Goal: Task Accomplishment & Management: Use online tool/utility

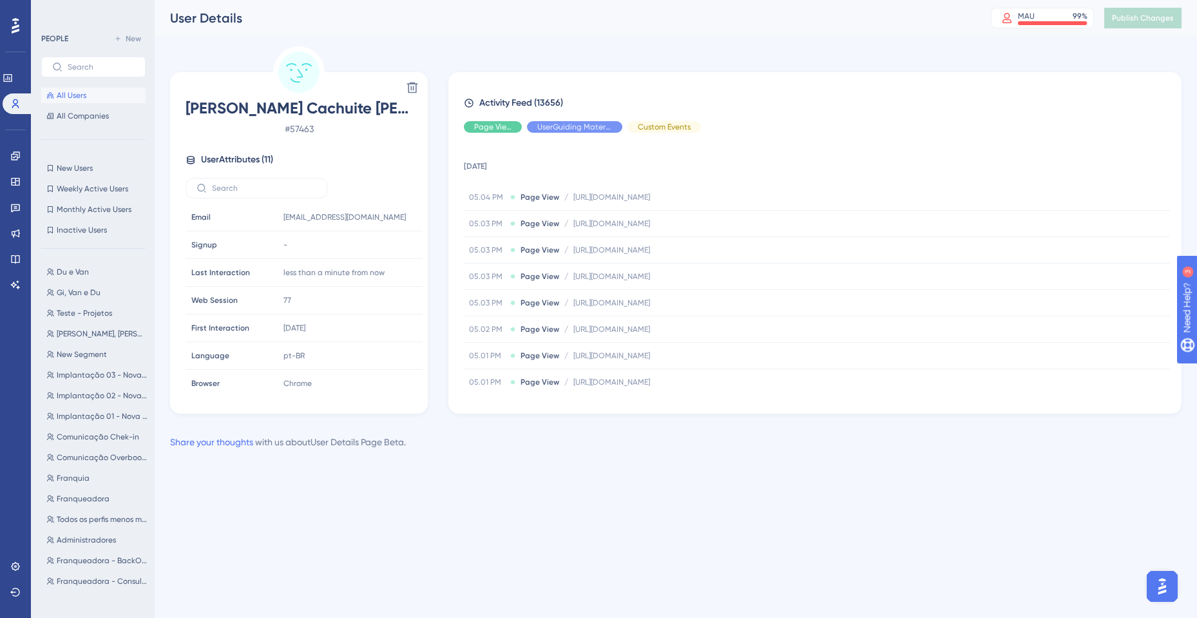
click at [94, 90] on button "All Users" at bounding box center [93, 95] width 104 height 15
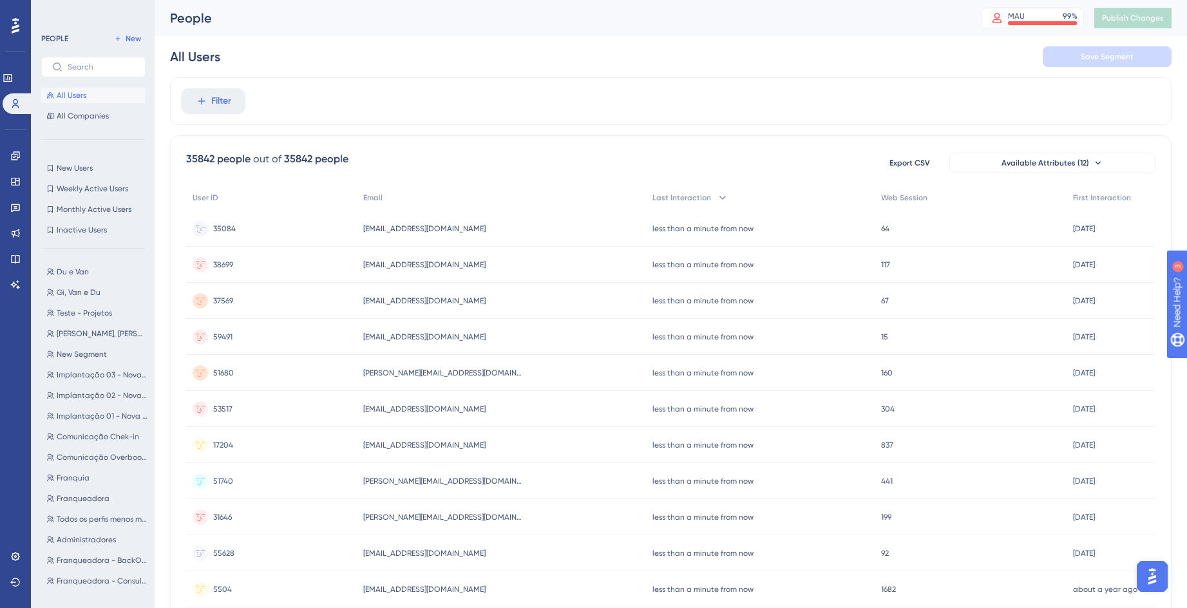
click at [408, 231] on span "[EMAIL_ADDRESS][DOMAIN_NAME]" at bounding box center [424, 229] width 122 height 10
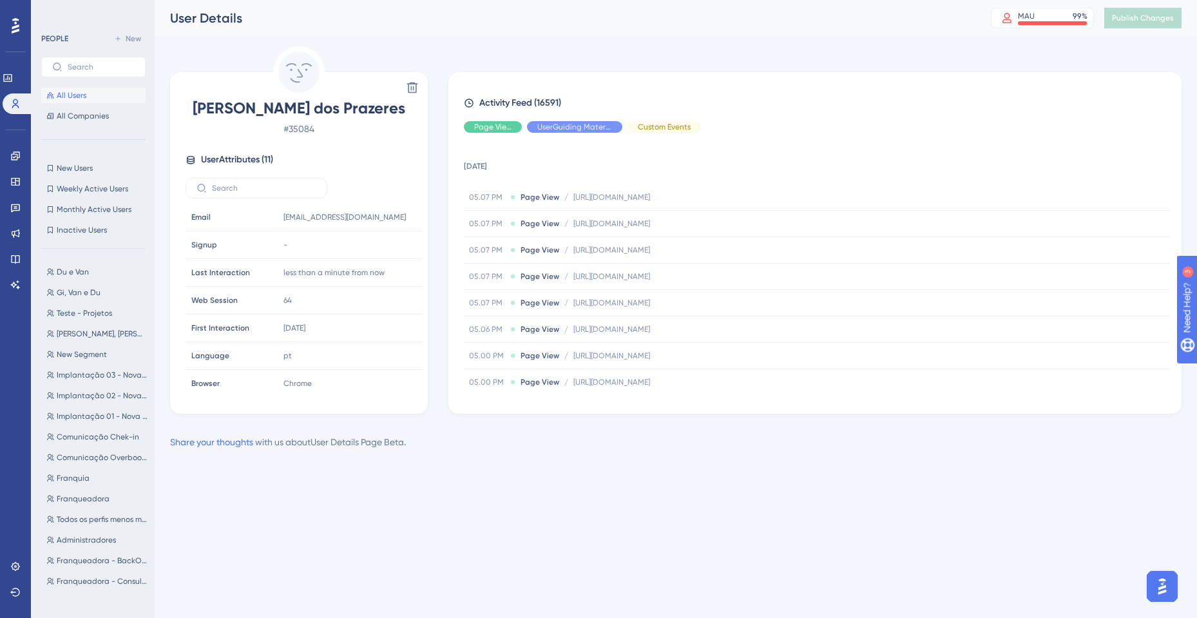
click at [82, 97] on span "All Users" at bounding box center [72, 95] width 30 height 10
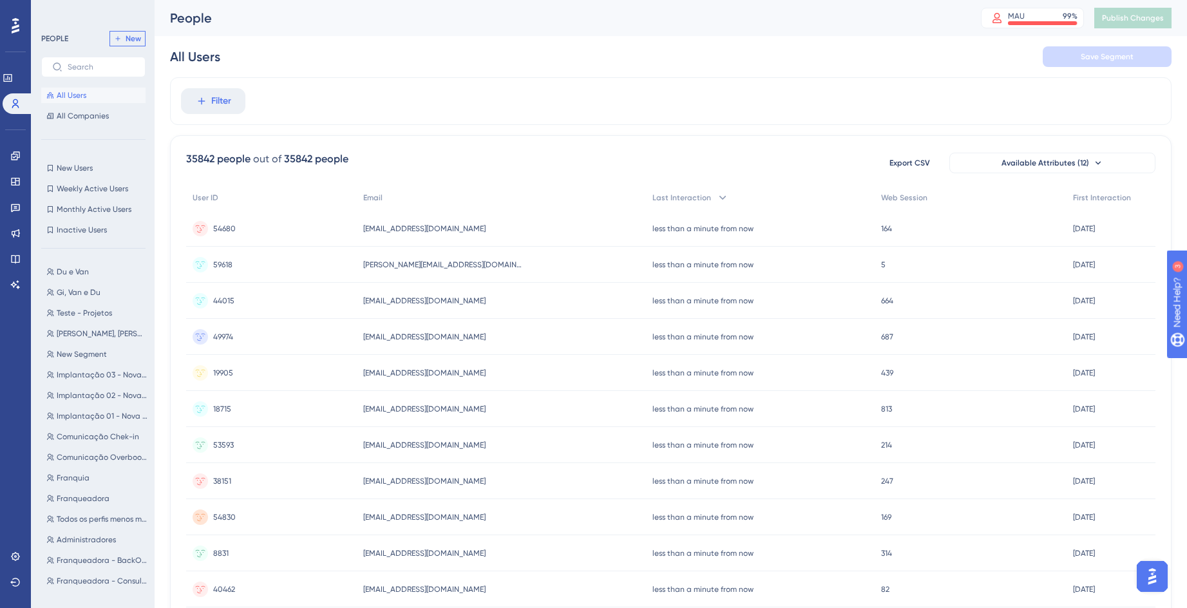
click at [130, 37] on span "New" at bounding box center [133, 39] width 15 height 10
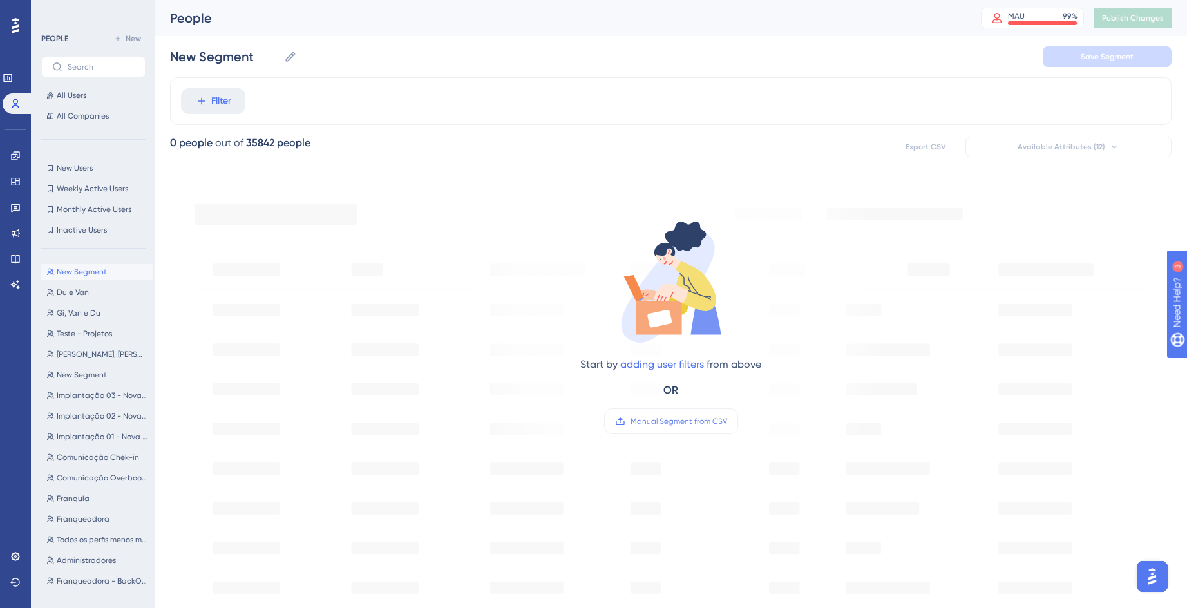
click at [225, 38] on div "New Segment New Segment Save Segment" at bounding box center [671, 56] width 1002 height 41
click at [229, 54] on input "New Segment" at bounding box center [224, 57] width 109 height 18
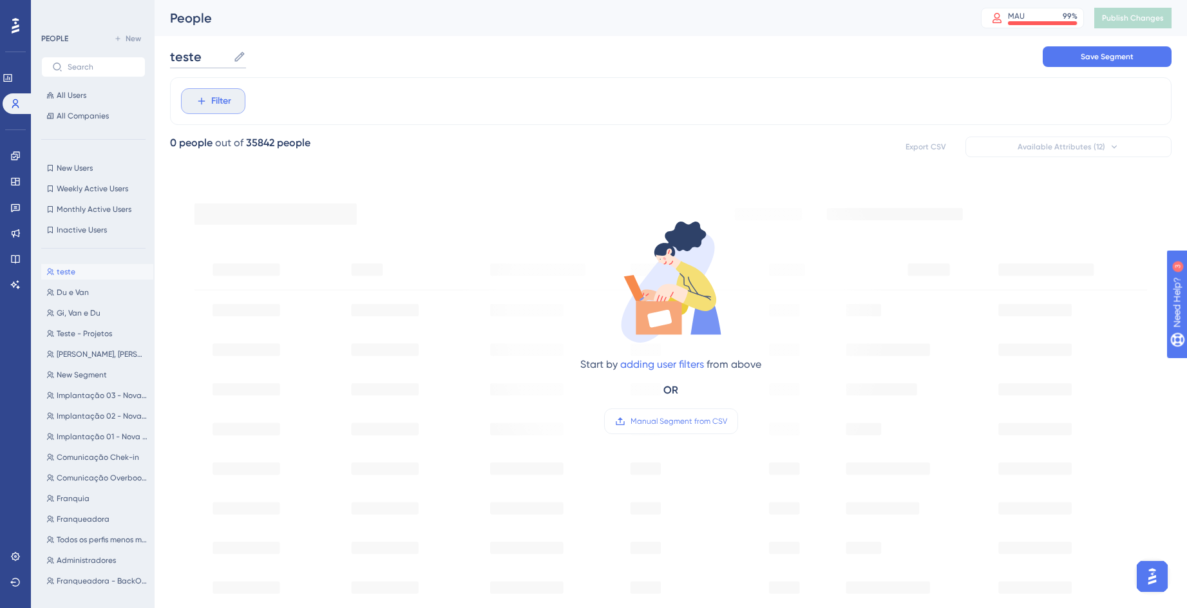
type input "teste"
click at [216, 102] on span "Filter" at bounding box center [221, 100] width 20 height 15
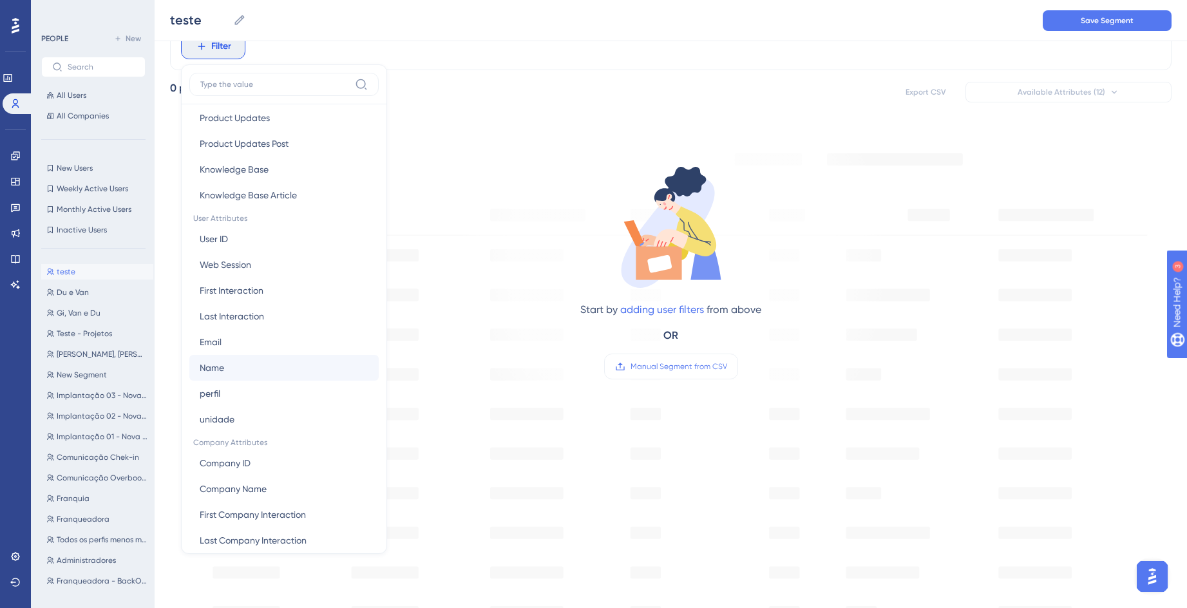
scroll to position [497, 0]
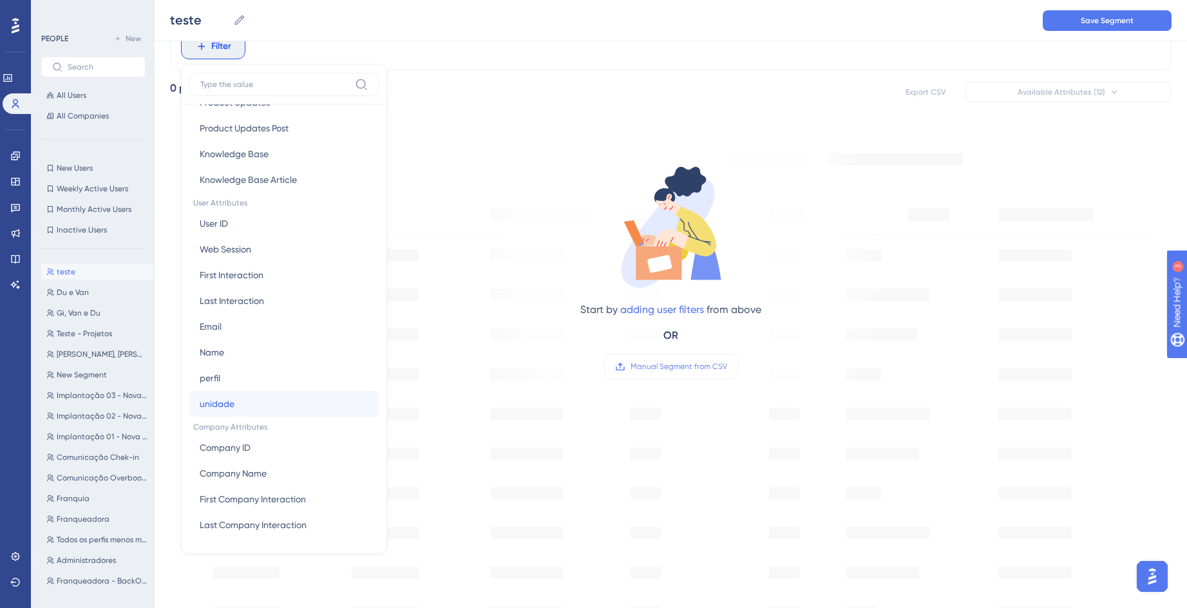
click at [235, 403] on button "unidade unidade" at bounding box center [283, 404] width 189 height 26
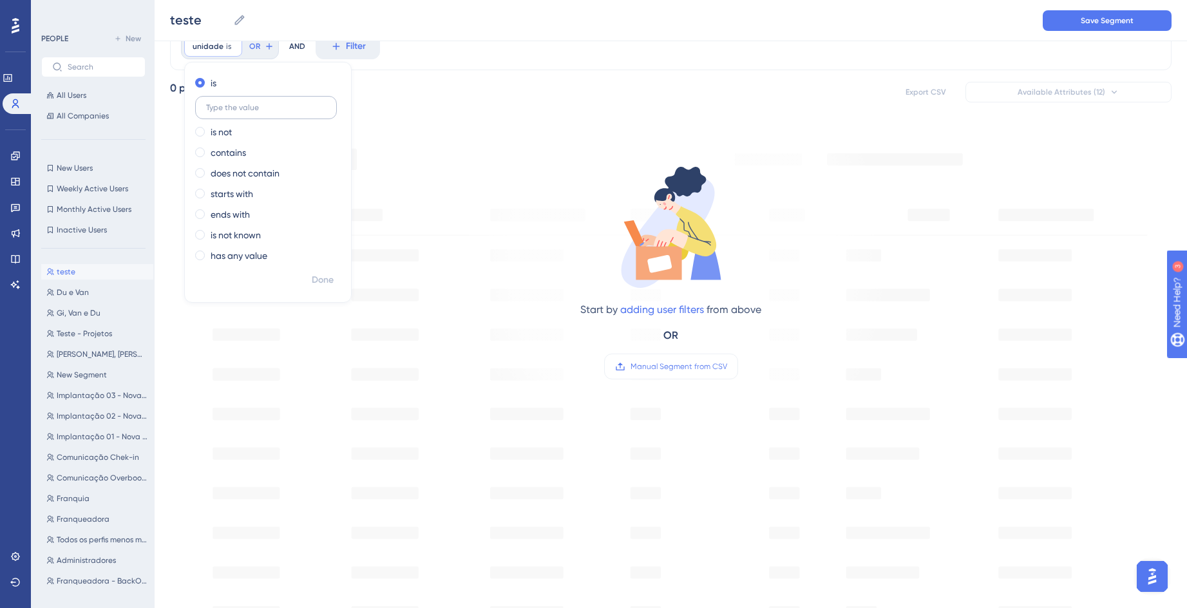
click at [244, 100] on label at bounding box center [266, 107] width 142 height 23
click at [244, 103] on input "text" at bounding box center [266, 107] width 120 height 9
click at [244, 108] on input "text" at bounding box center [266, 107] width 120 height 9
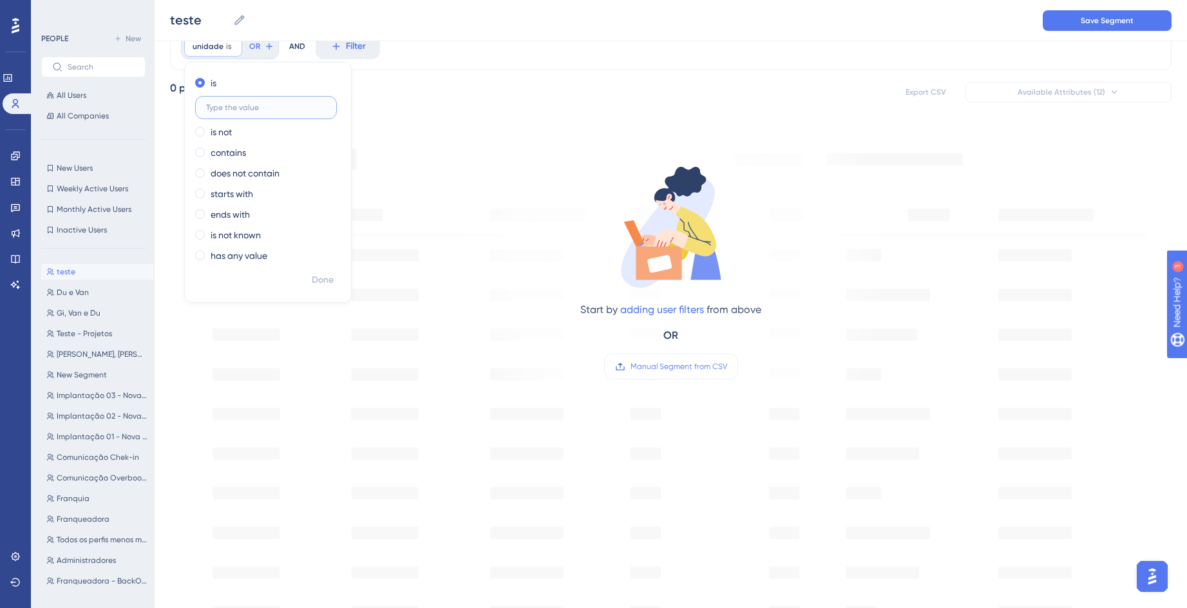
click at [244, 108] on input "text" at bounding box center [266, 107] width 120 height 9
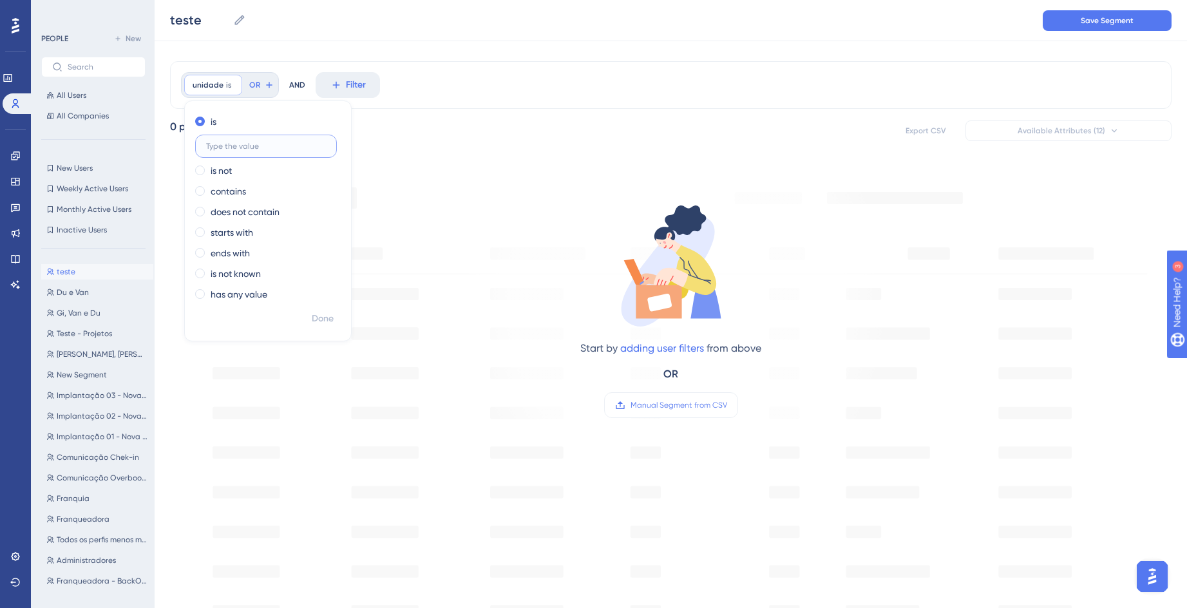
scroll to position [0, 0]
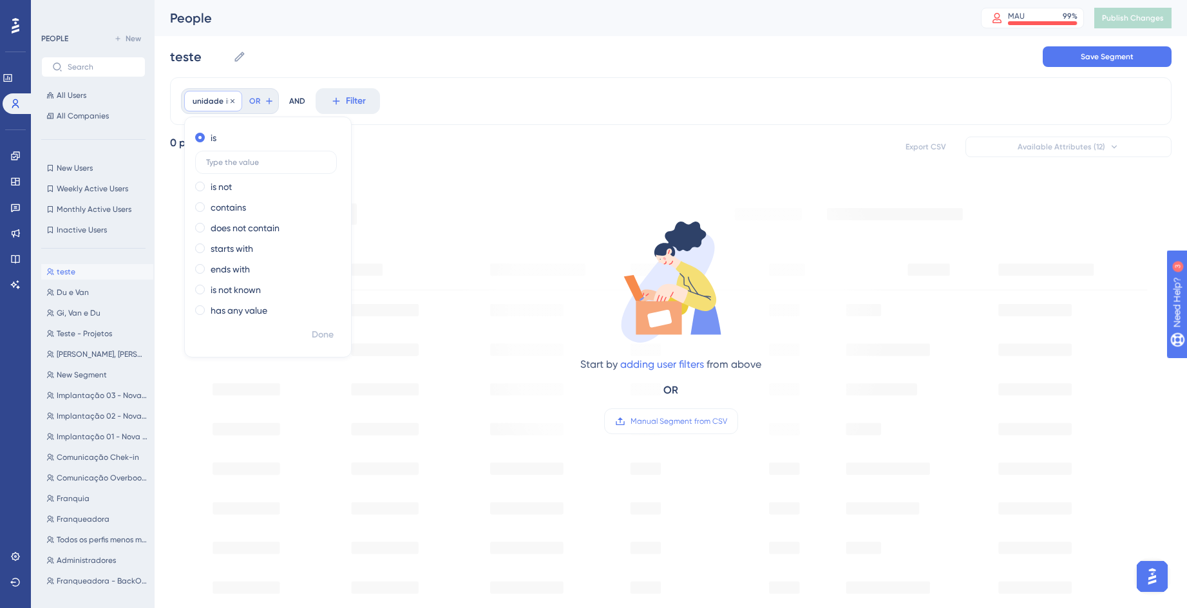
click at [216, 102] on span "unidade" at bounding box center [208, 101] width 31 height 10
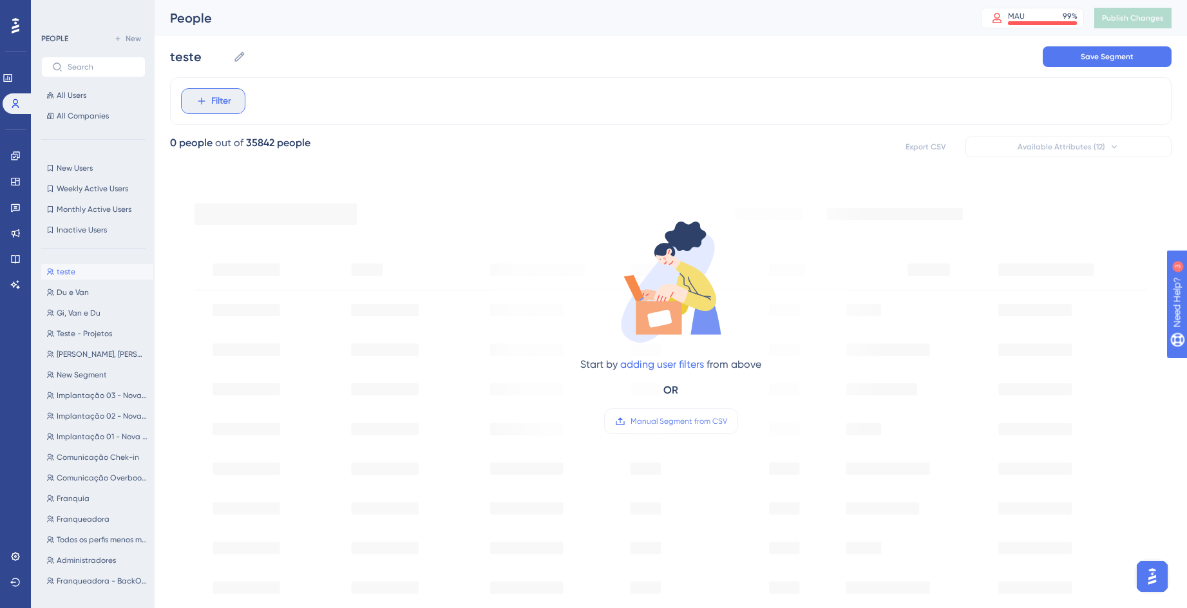
click at [211, 108] on span "Filter" at bounding box center [221, 100] width 20 height 15
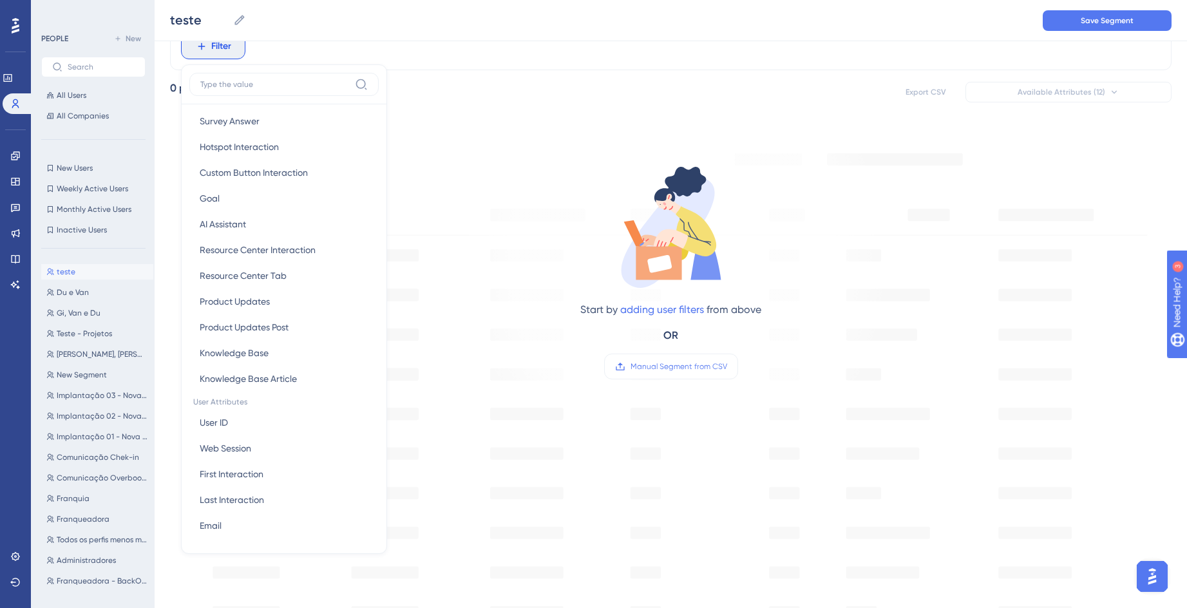
scroll to position [497, 0]
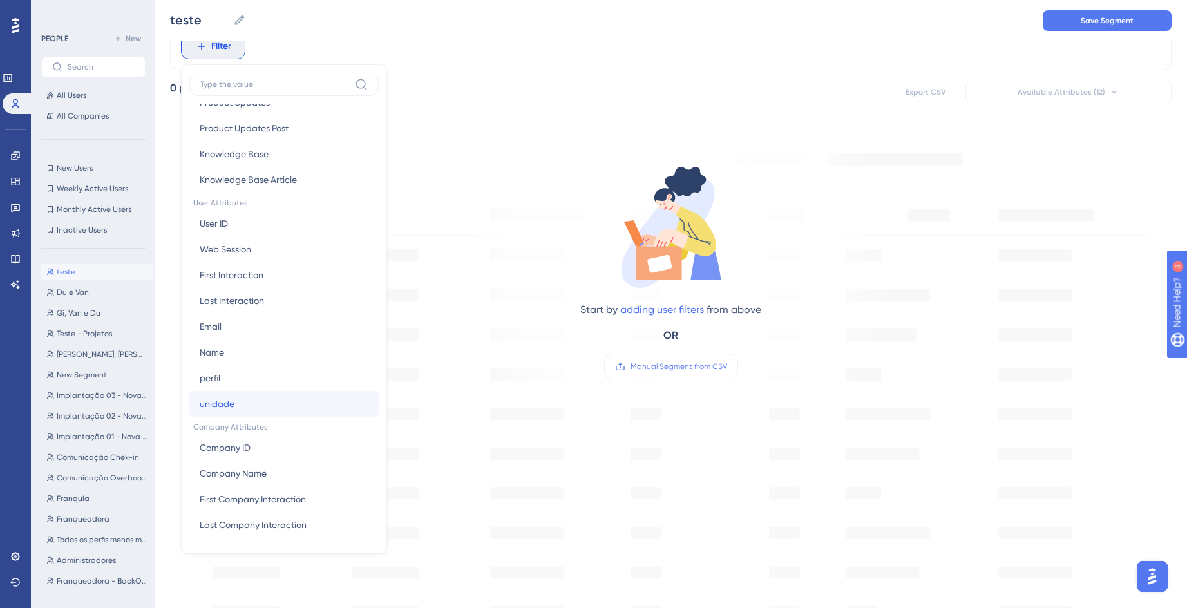
click at [222, 404] on span "unidade" at bounding box center [217, 403] width 35 height 15
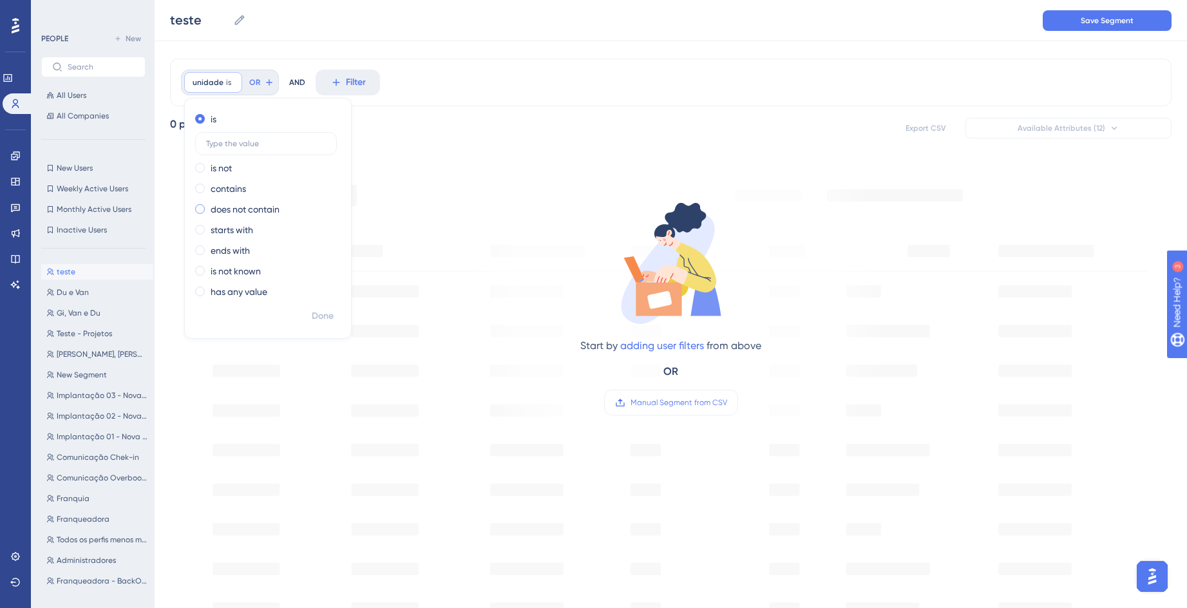
scroll to position [0, 0]
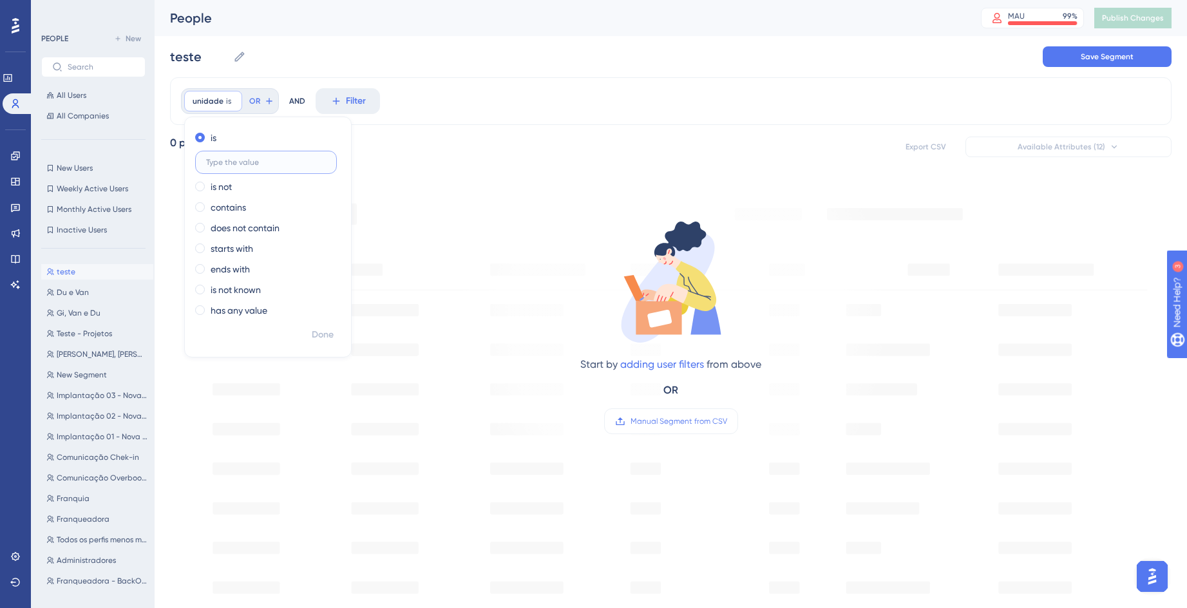
click at [296, 160] on input "text" at bounding box center [266, 162] width 120 height 9
paste input "2652 603 822 1571 783 1652 1598 1656 1731 1636 1802"
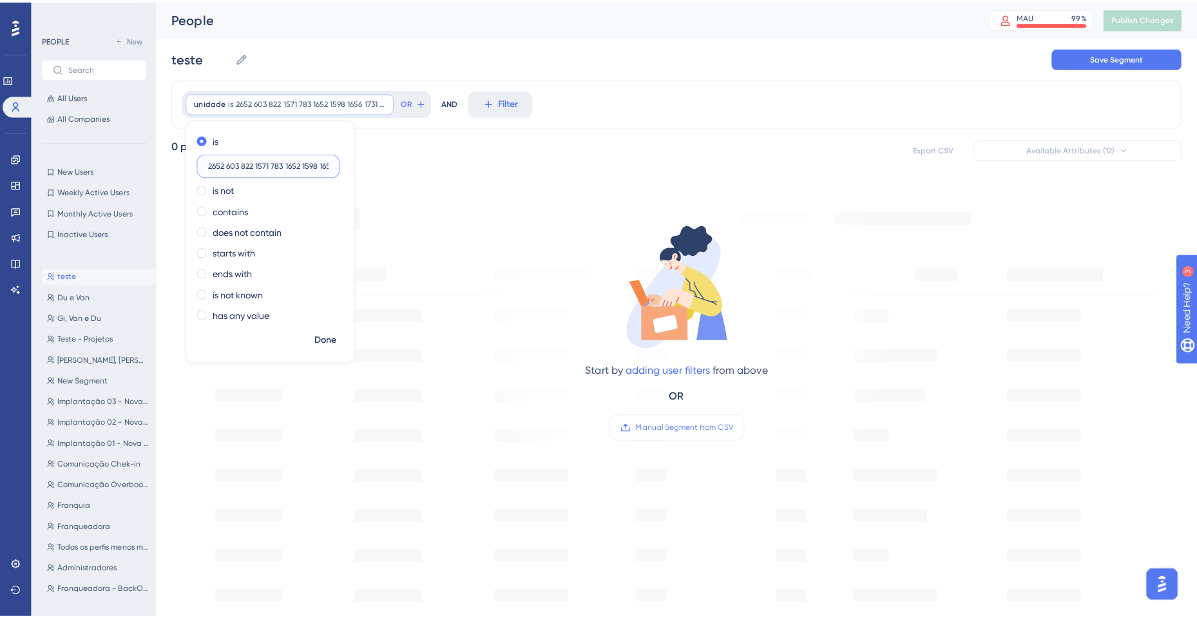
scroll to position [0, 56]
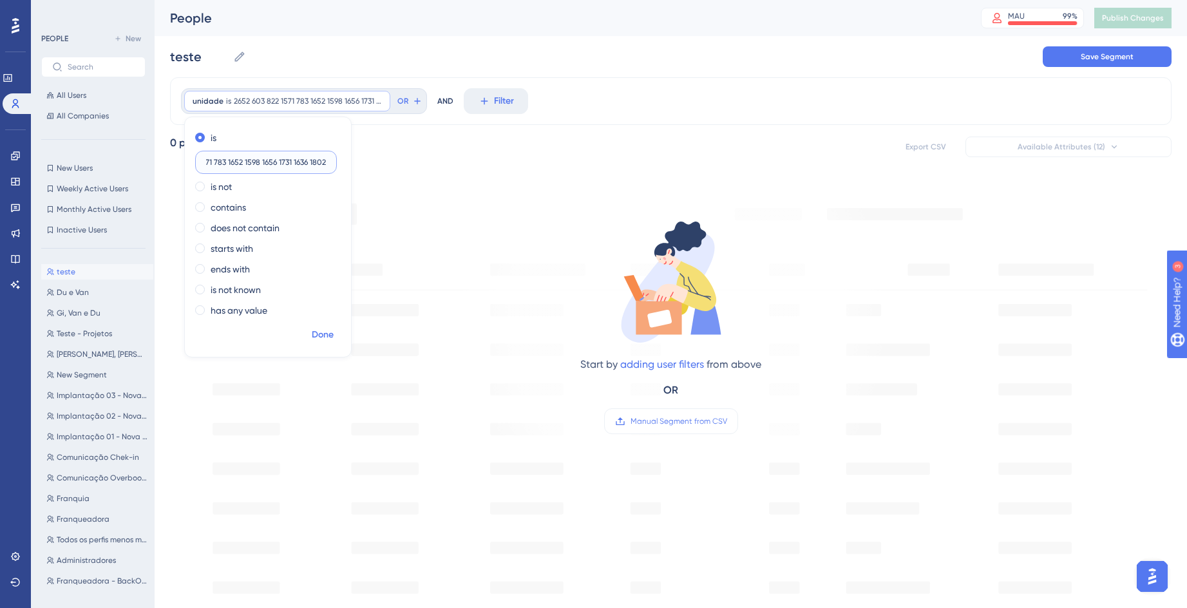
type input "2652 603 822 1571 783 1652 1598 1656 1731 1636 1802"
click at [315, 331] on span "Done" at bounding box center [323, 334] width 22 height 15
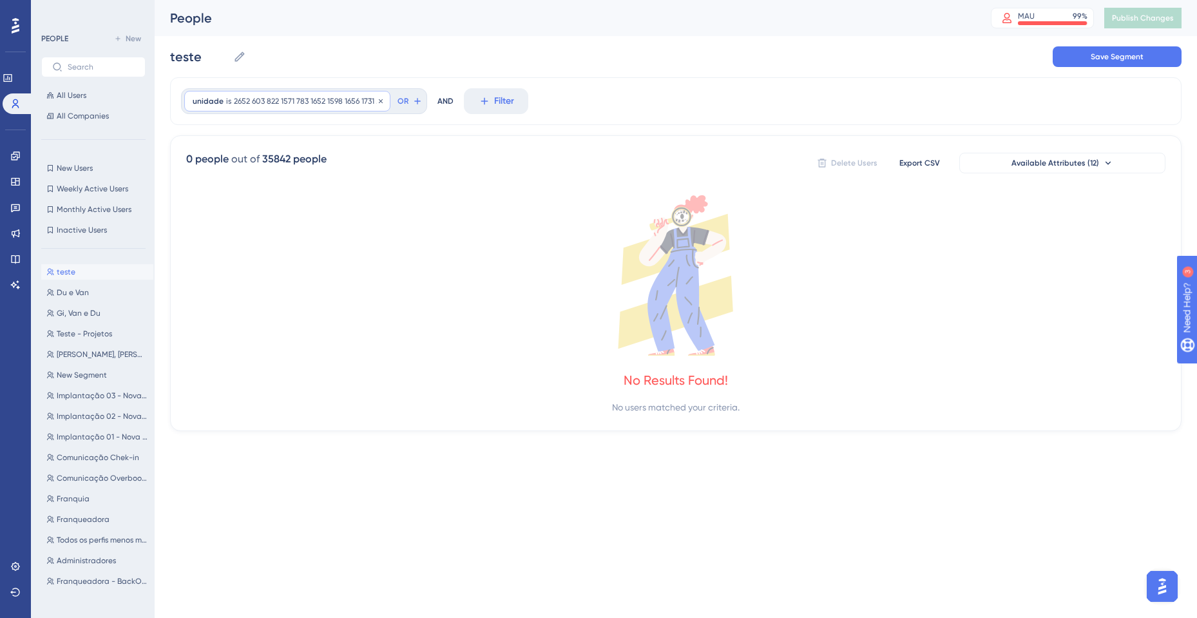
click at [314, 106] on div "unidade is 2652 603 822 1571 783 1652 1598 1656 1731 1636 1802 2652 603 822 157…" at bounding box center [287, 101] width 206 height 21
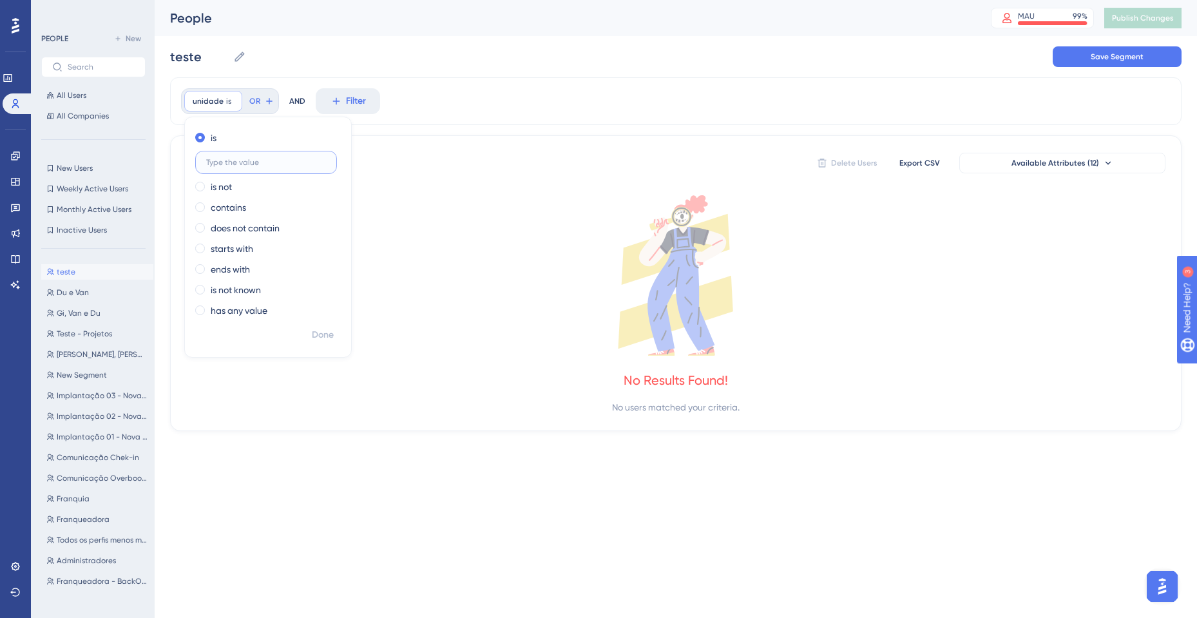
click at [293, 162] on input "text" at bounding box center [266, 162] width 120 height 9
paste input "2652 603 822"
type input "2652, 603, 822"
click at [326, 340] on span "Done" at bounding box center [323, 334] width 22 height 15
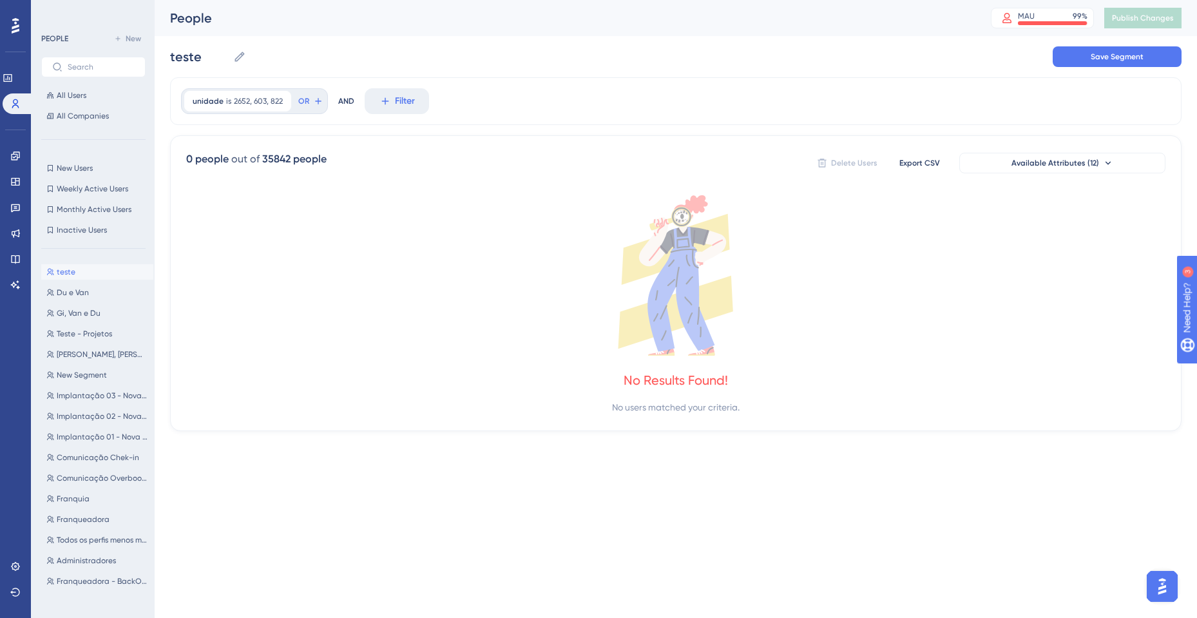
click at [524, 151] on div "0 people out of 35842 people Delete Users Export CSV Available Attributes (12)" at bounding box center [675, 162] width 979 height 23
click at [512, 114] on div "unidade is 2652, 603, 822 2652, 603, 822 Remove OR AND Filter" at bounding box center [676, 101] width 1012 height 48
click at [242, 102] on span "2652, 603, 822" at bounding box center [258, 101] width 49 height 10
drag, startPoint x: 273, startPoint y: 151, endPoint x: 272, endPoint y: 158, distance: 7.1
click at [273, 152] on label "2652, 603, 822" at bounding box center [266, 162] width 142 height 23
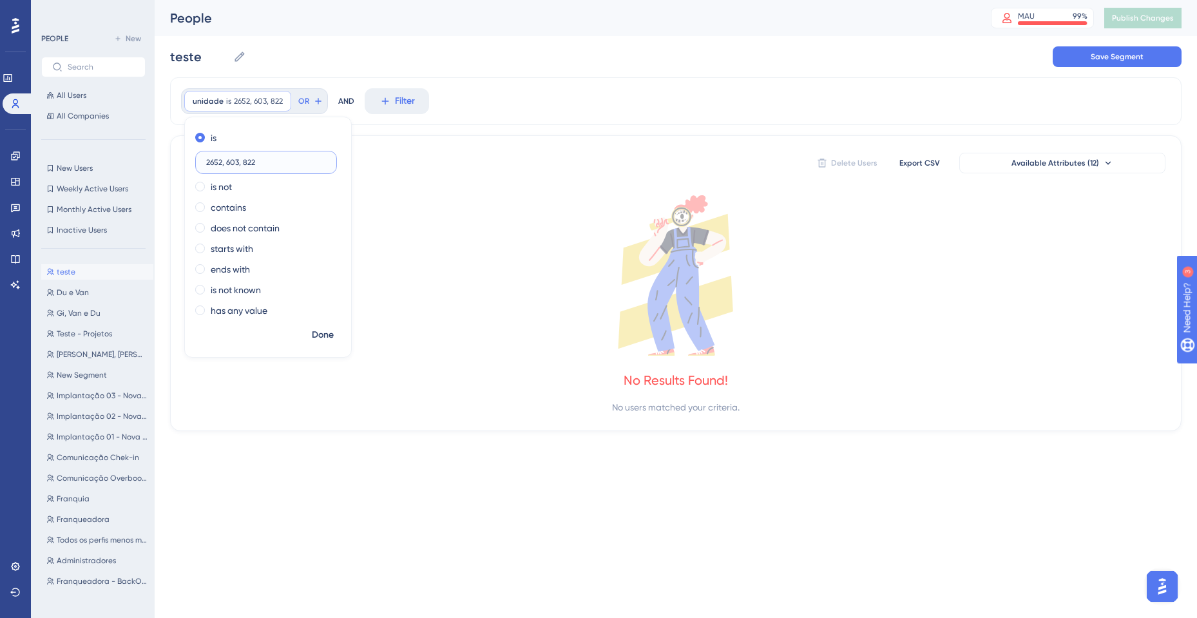
click at [273, 158] on input "2652, 603, 822" at bounding box center [266, 162] width 120 height 9
click at [273, 162] on input "2652, 603, 822" at bounding box center [266, 162] width 120 height 9
type input "2652"
click at [325, 340] on span "Done" at bounding box center [323, 334] width 22 height 15
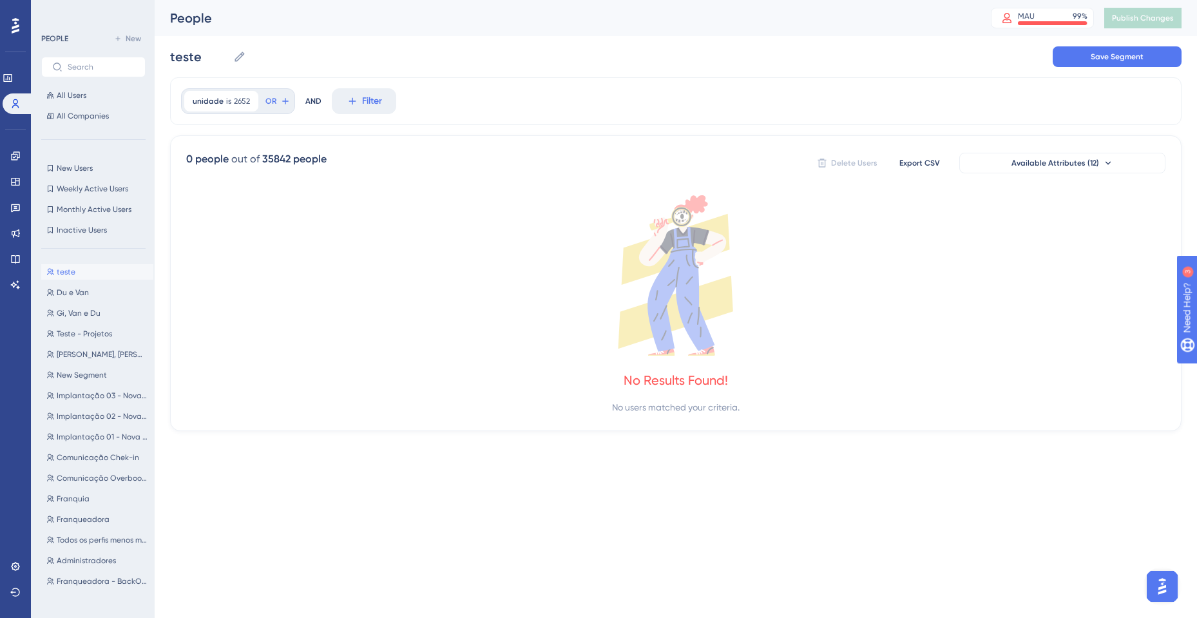
click at [293, 300] on icon at bounding box center [675, 275] width 979 height 160
click at [206, 101] on span "unidade" at bounding box center [208, 101] width 31 height 10
drag, startPoint x: 251, startPoint y: 164, endPoint x: 196, endPoint y: 157, distance: 55.9
click at [197, 157] on label "2652" at bounding box center [266, 162] width 142 height 23
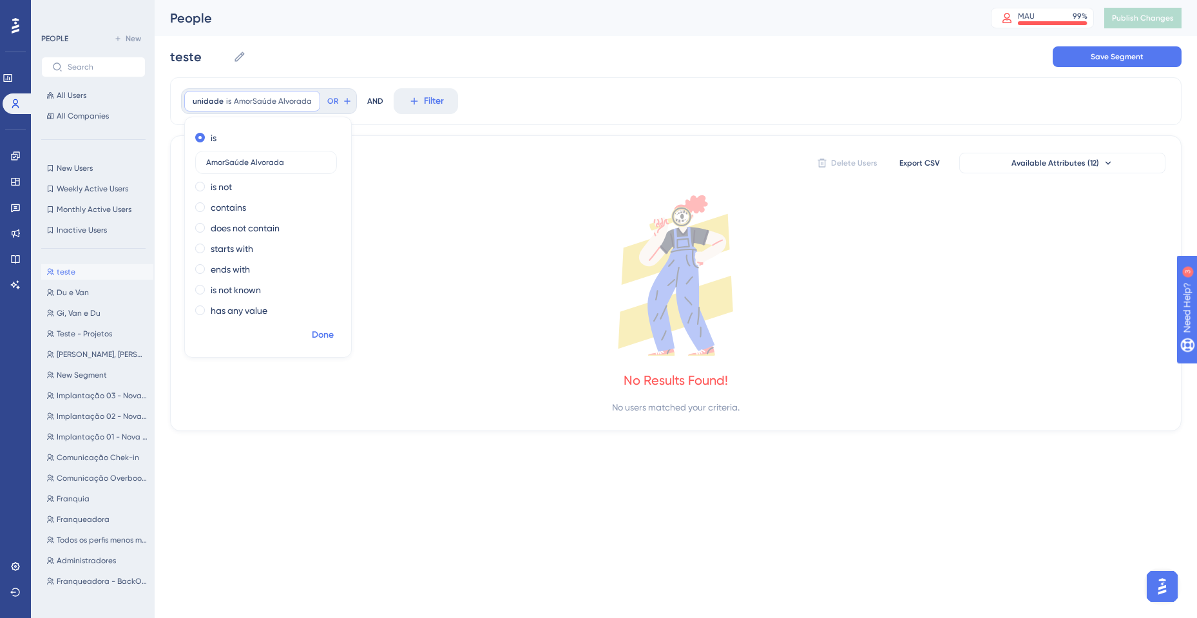
type input "AmorSaúde Alvorada"
click at [322, 331] on span "Done" at bounding box center [323, 334] width 22 height 15
click at [353, 279] on icon at bounding box center [675, 275] width 979 height 160
click at [267, 102] on span "AmorSaúde Alvorada" at bounding box center [273, 101] width 78 height 10
drag, startPoint x: 296, startPoint y: 162, endPoint x: 206, endPoint y: 165, distance: 89.6
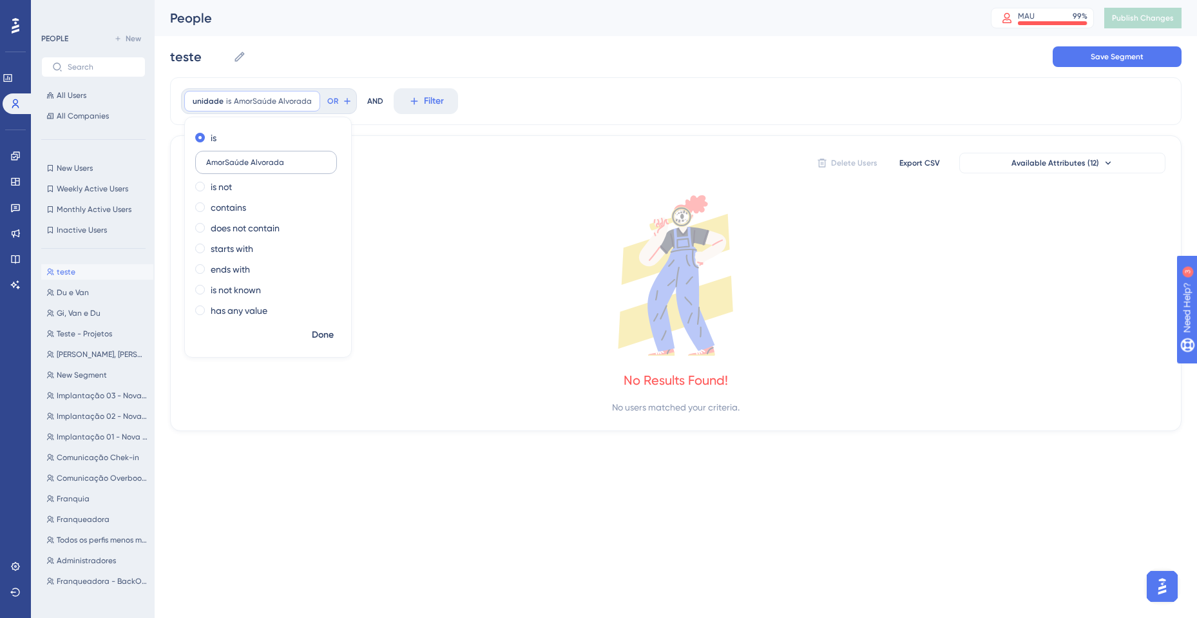
click at [206, 165] on input "AmorSaúde Alvorada" at bounding box center [266, 162] width 120 height 9
click at [414, 265] on icon at bounding box center [675, 275] width 979 height 160
click at [87, 99] on button "All Users" at bounding box center [93, 95] width 104 height 15
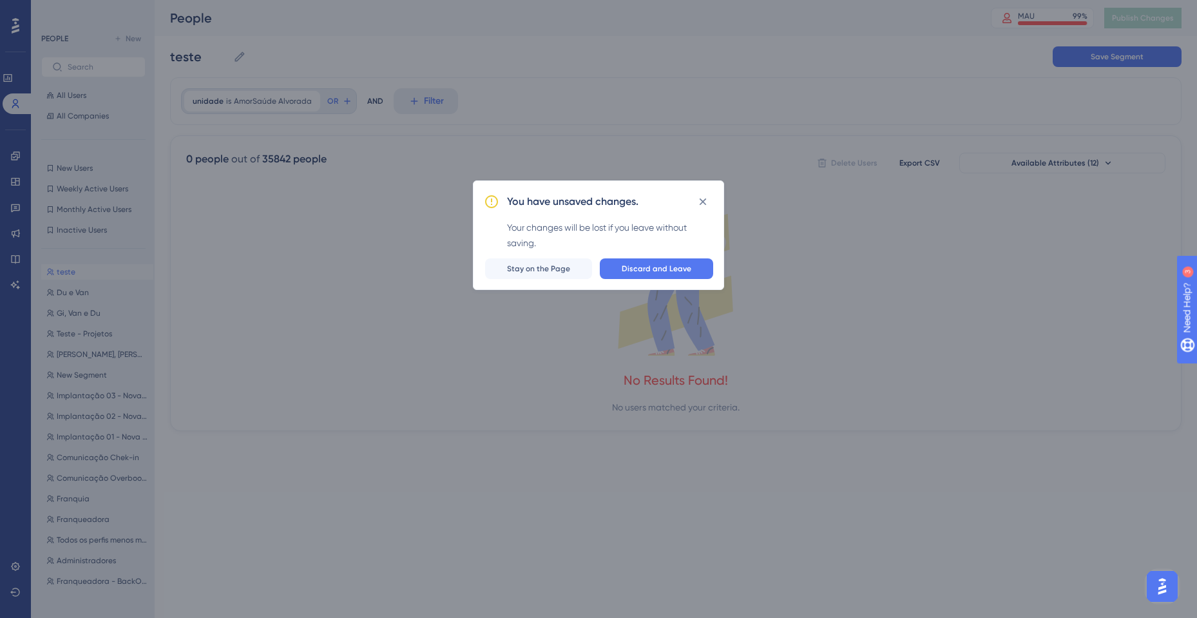
click at [91, 116] on div "You have unsaved changes. Your changes will be lost if you leave without saving…" at bounding box center [598, 309] width 1197 height 618
click at [91, 116] on span "All Companies" at bounding box center [83, 116] width 52 height 10
click at [213, 202] on div "You have unsaved changes. Your changes will be lost if you leave without saving…" at bounding box center [598, 309] width 1197 height 618
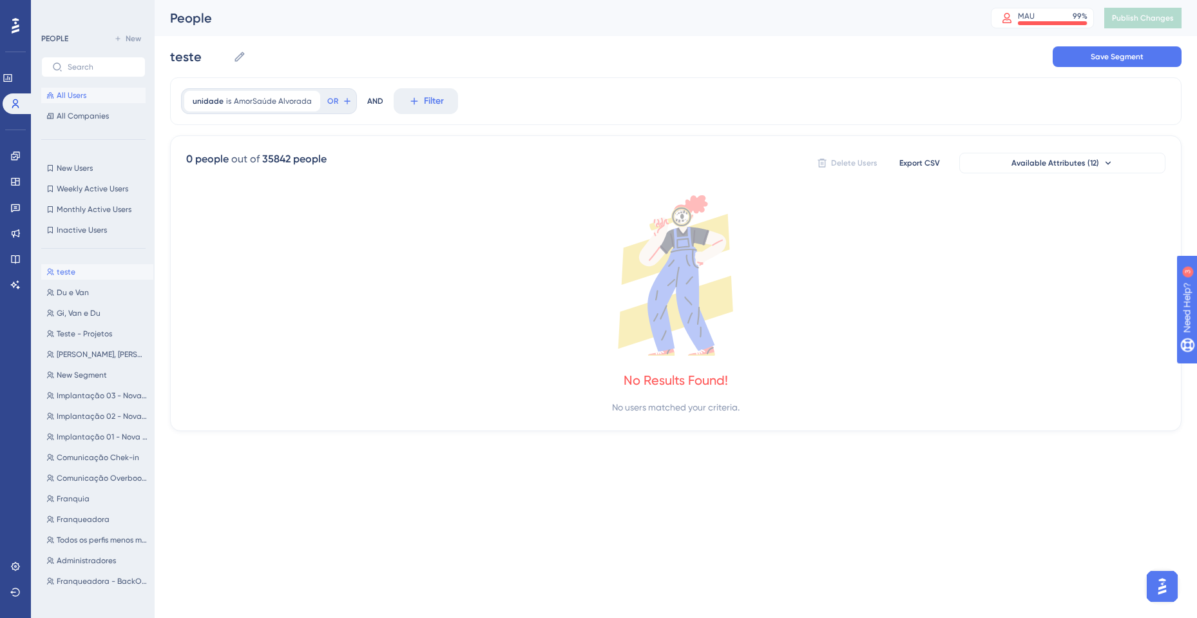
click at [106, 101] on button "All Users" at bounding box center [93, 95] width 104 height 15
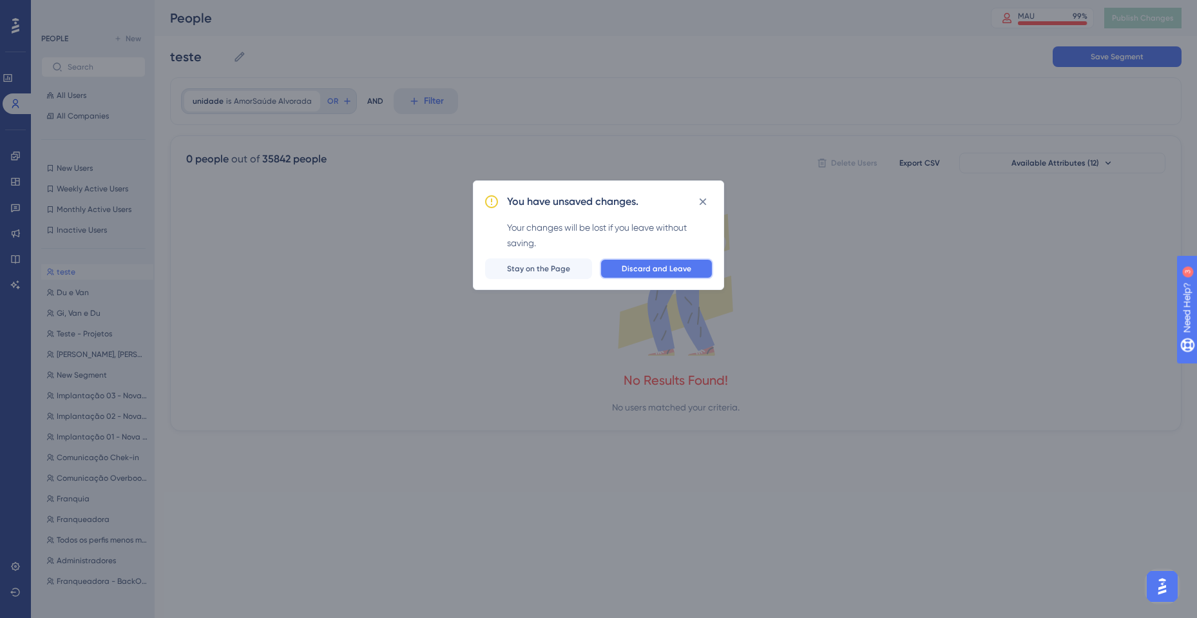
click at [675, 262] on button "Discard and Leave" at bounding box center [656, 268] width 113 height 21
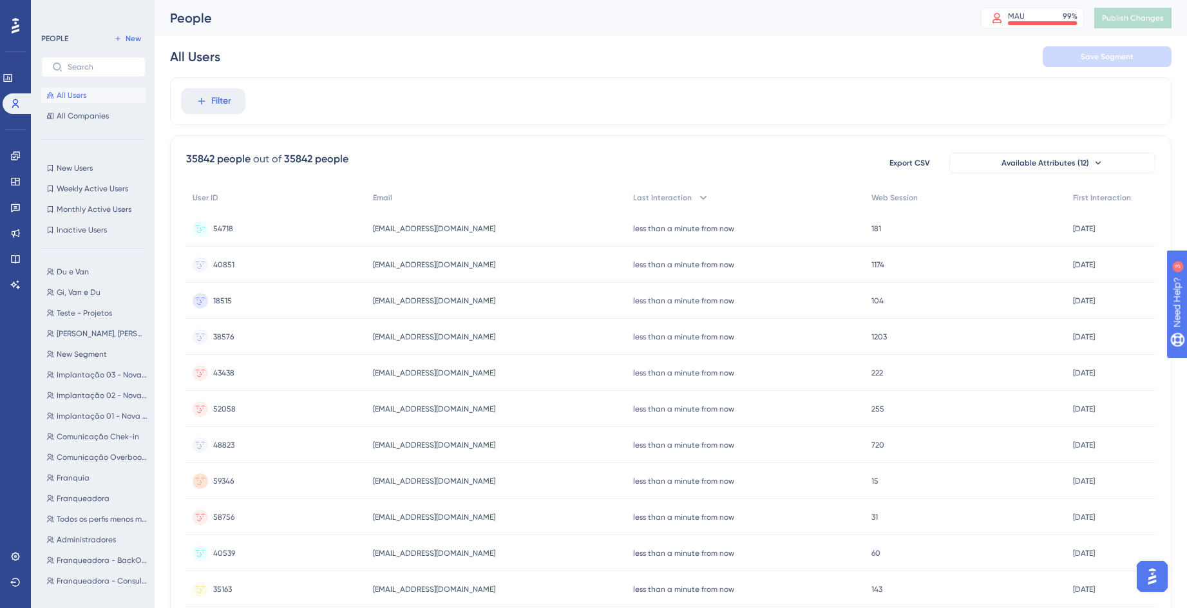
click at [418, 231] on span "[EMAIL_ADDRESS][DOMAIN_NAME]" at bounding box center [434, 229] width 122 height 10
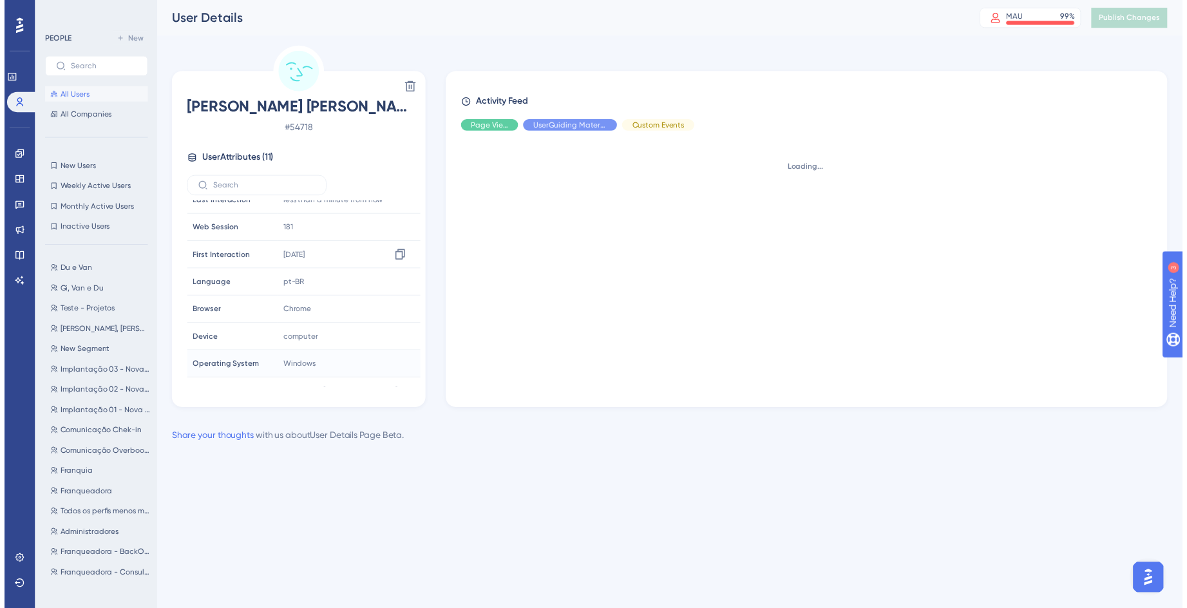
scroll to position [115, 0]
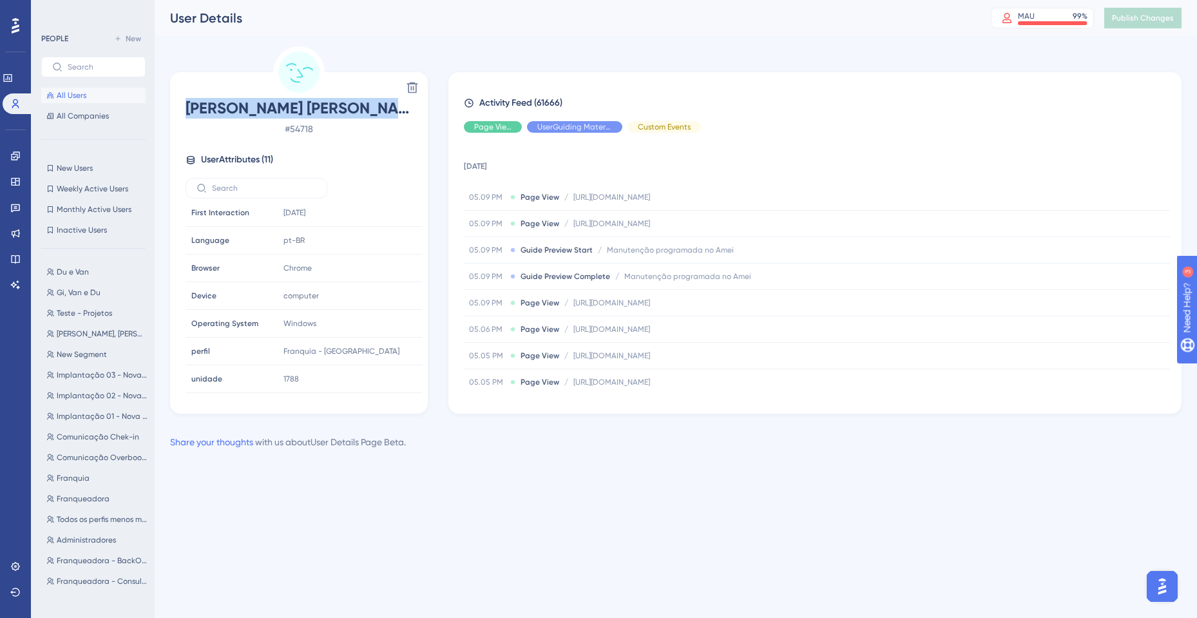
drag, startPoint x: 193, startPoint y: 108, endPoint x: 414, endPoint y: 107, distance: 220.4
click at [414, 107] on div "[PERSON_NAME] [PERSON_NAME] [PERSON_NAME] # 54718 User Attributes ( 11 ) Email …" at bounding box center [298, 245] width 247 height 295
copy span "[PERSON_NAME] [PERSON_NAME] [PERSON_NAME]"
click at [526, 0] on html "Performance Users Engagement Widgets Feedback Product Updates Knowledge Base AI…" at bounding box center [598, 0] width 1197 height 0
drag, startPoint x: 291, startPoint y: 385, endPoint x: 278, endPoint y: 385, distance: 13.5
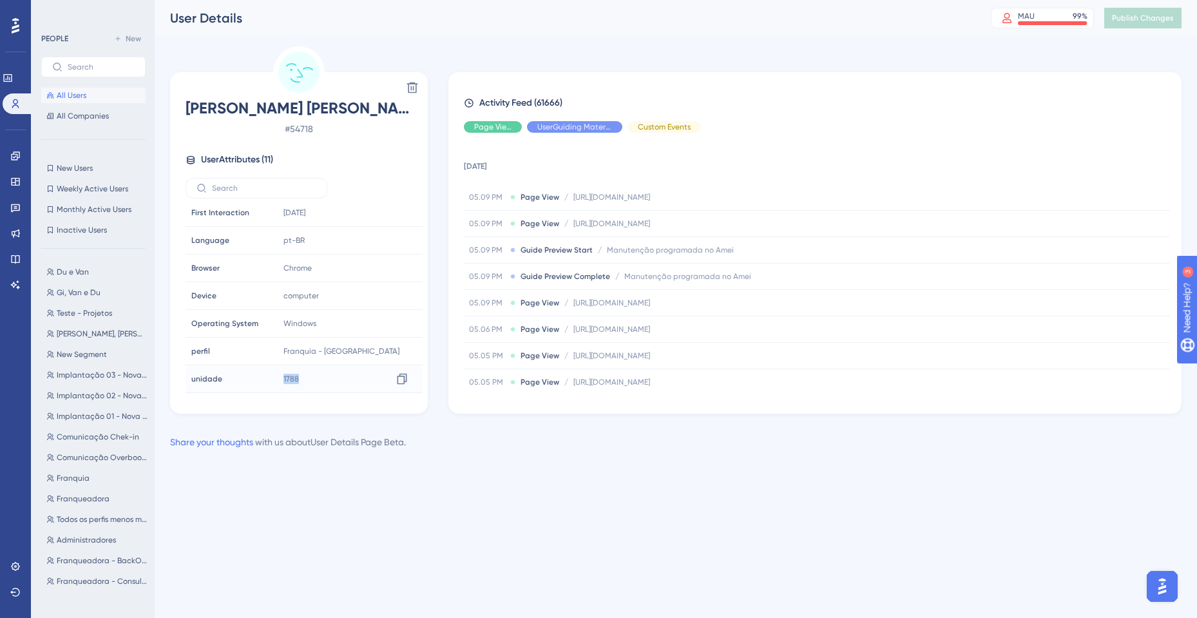
click at [278, 385] on div "1788 Copy 1788" at bounding box center [347, 379] width 139 height 26
click at [82, 93] on span "All Users" at bounding box center [72, 95] width 30 height 10
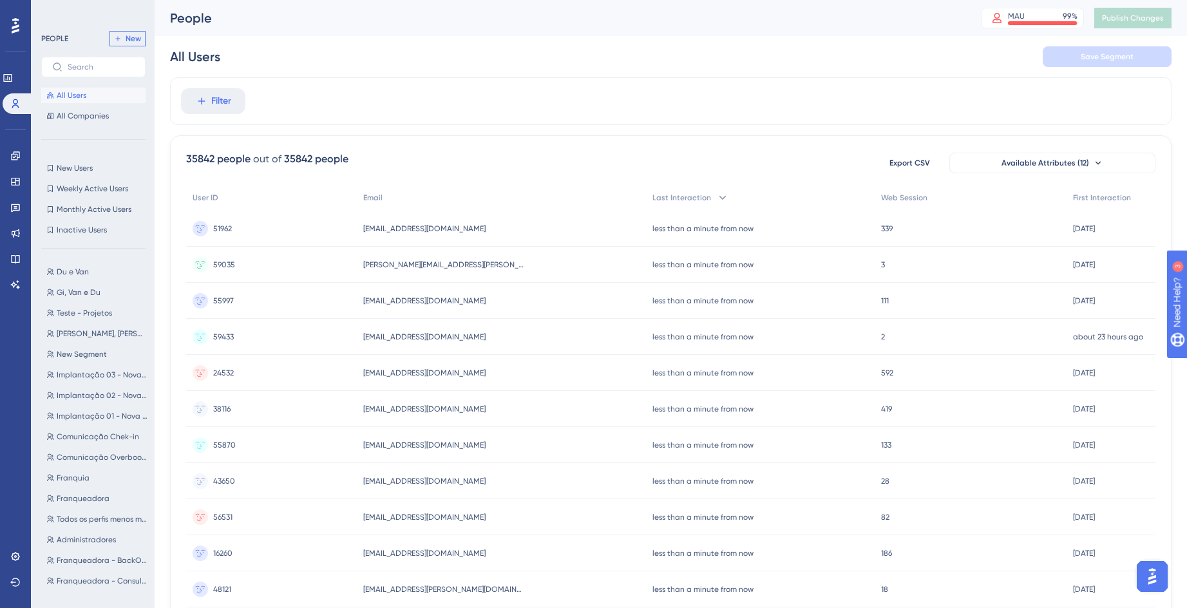
click at [126, 42] on span "New" at bounding box center [133, 39] width 15 height 10
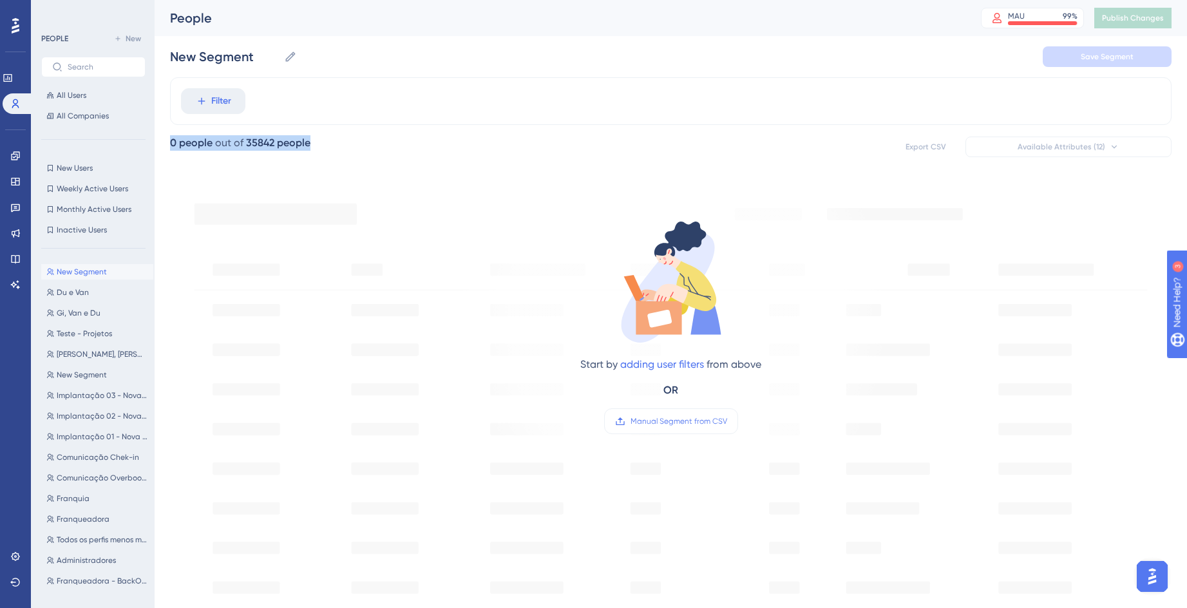
drag, startPoint x: 165, startPoint y: 135, endPoint x: 329, endPoint y: 149, distance: 164.3
click at [329, 149] on div "Performance Users Engagement Widgets Feedback Product Updates Knowledge Base AI…" at bounding box center [671, 495] width 1033 height 990
click at [181, 11] on div "People" at bounding box center [559, 18] width 779 height 18
click at [271, 58] on input "New Segment" at bounding box center [224, 57] width 109 height 18
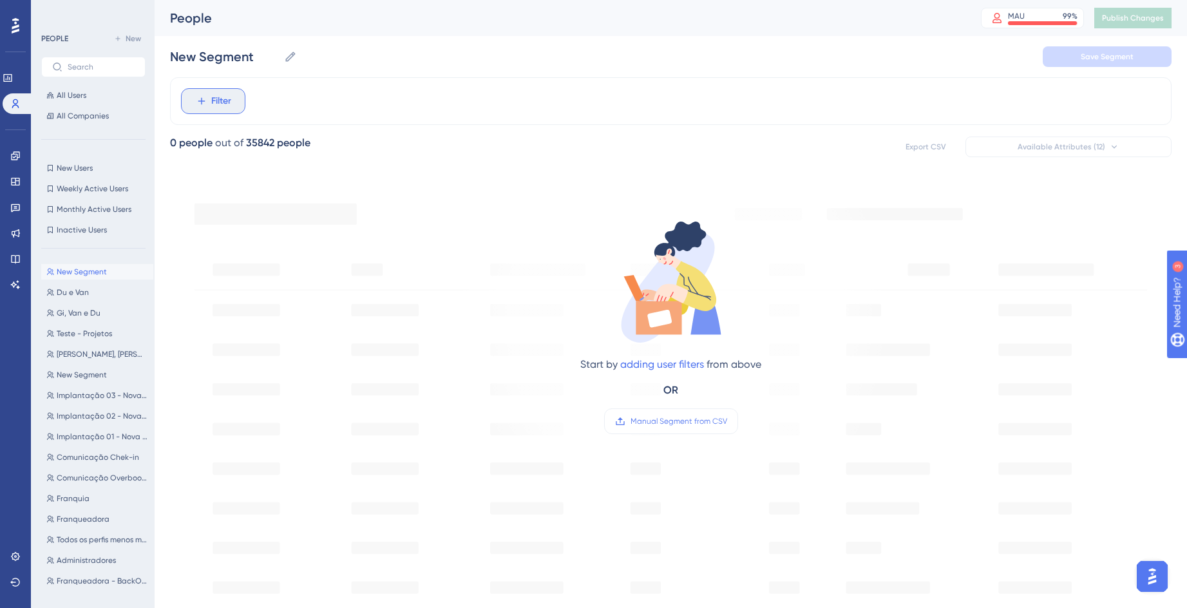
click at [207, 95] on icon at bounding box center [202, 101] width 12 height 12
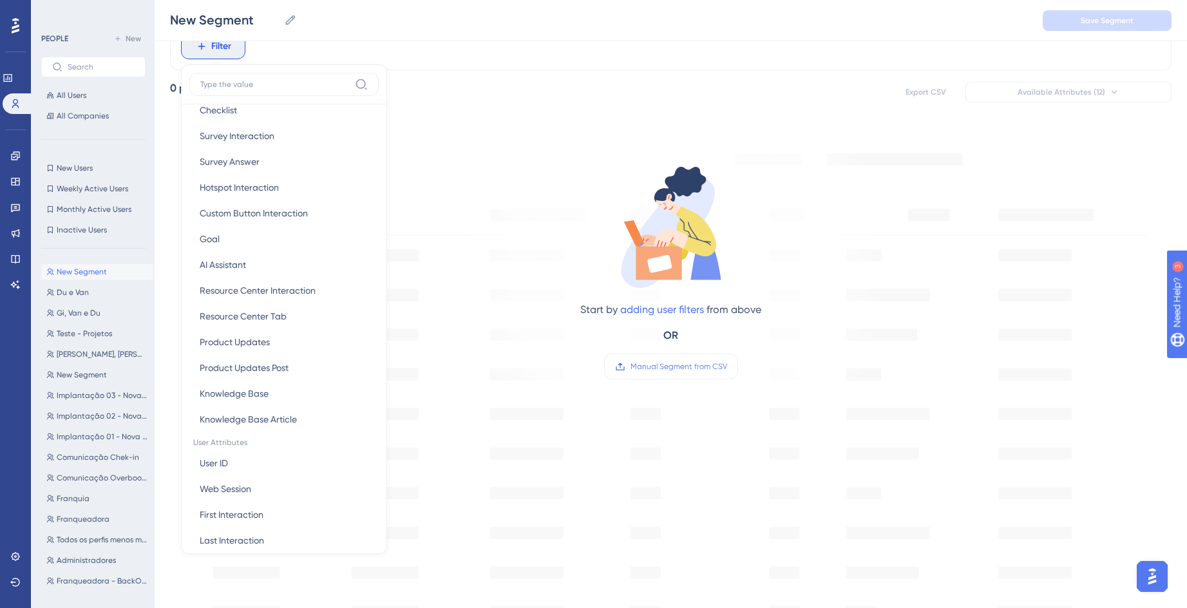
scroll to position [451, 0]
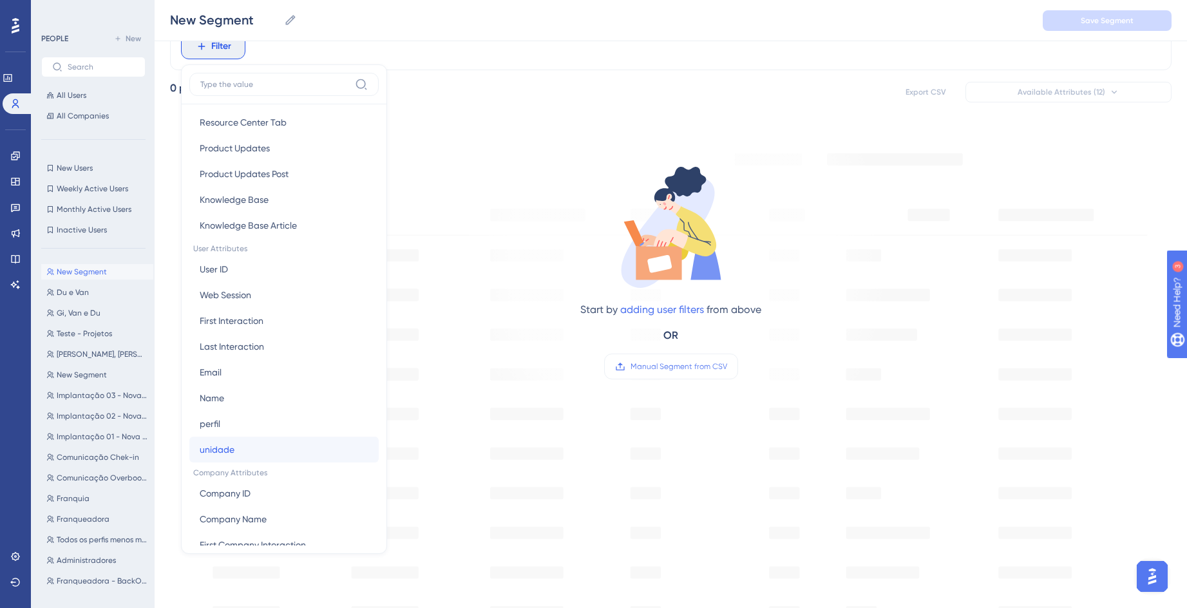
click at [258, 451] on button "unidade unidade" at bounding box center [283, 450] width 189 height 26
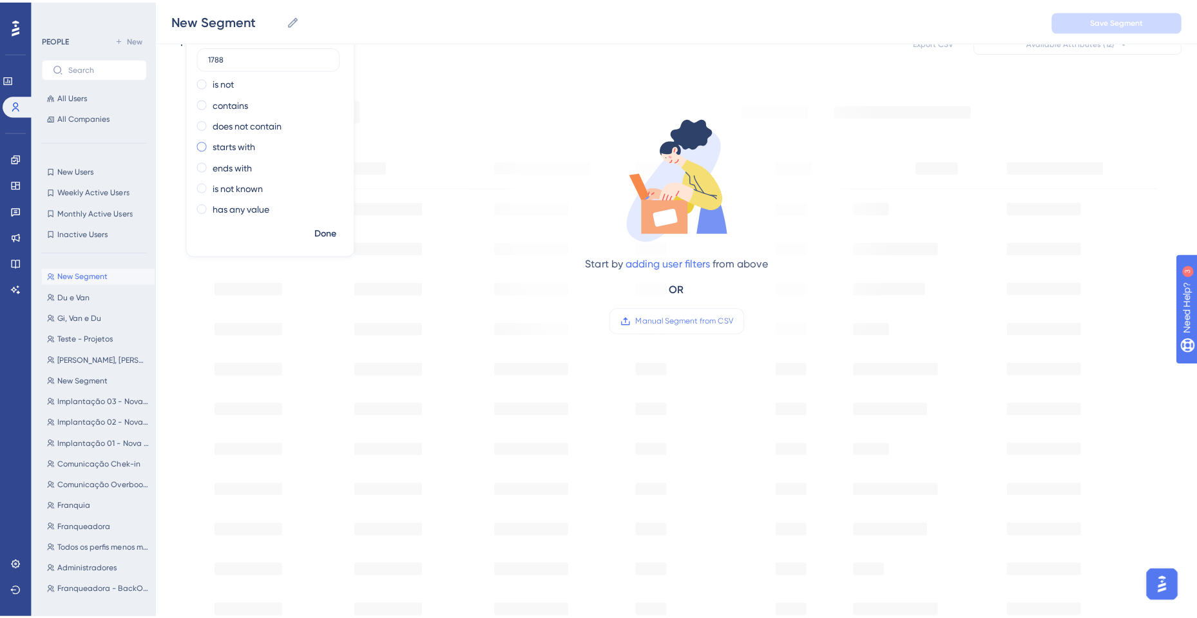
scroll to position [0, 0]
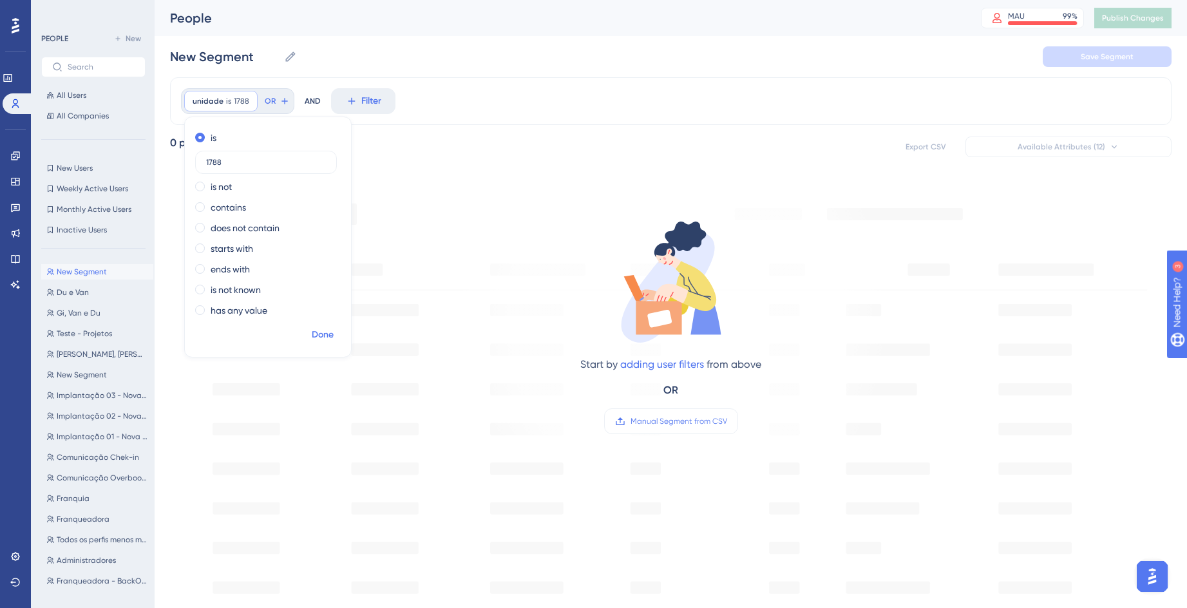
type input "1788"
click at [316, 332] on span "Done" at bounding box center [323, 334] width 22 height 15
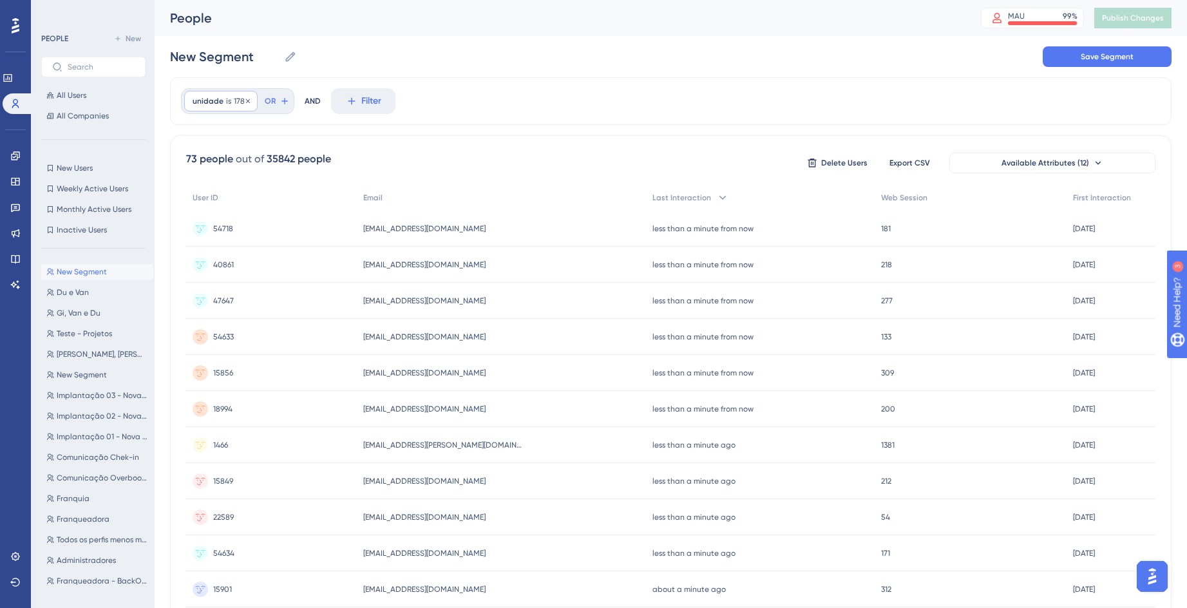
click at [222, 102] on span "unidade" at bounding box center [208, 101] width 31 height 10
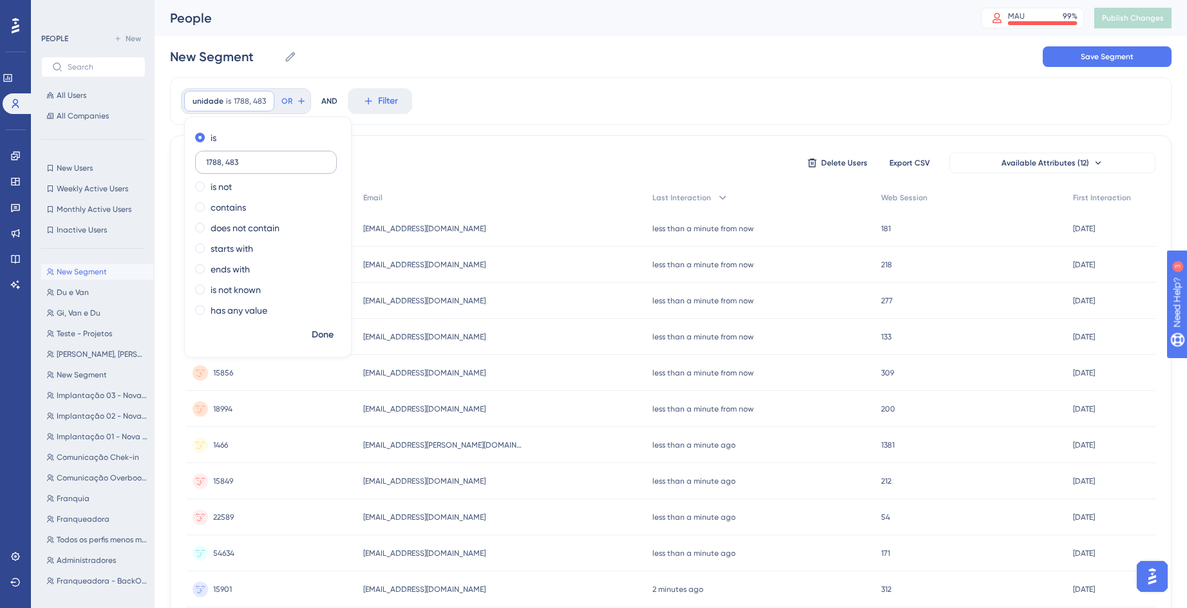
click at [222, 166] on input "1788, 483" at bounding box center [266, 162] width 120 height 9
type input "1788 483"
click at [323, 340] on span "Done" at bounding box center [323, 334] width 22 height 15
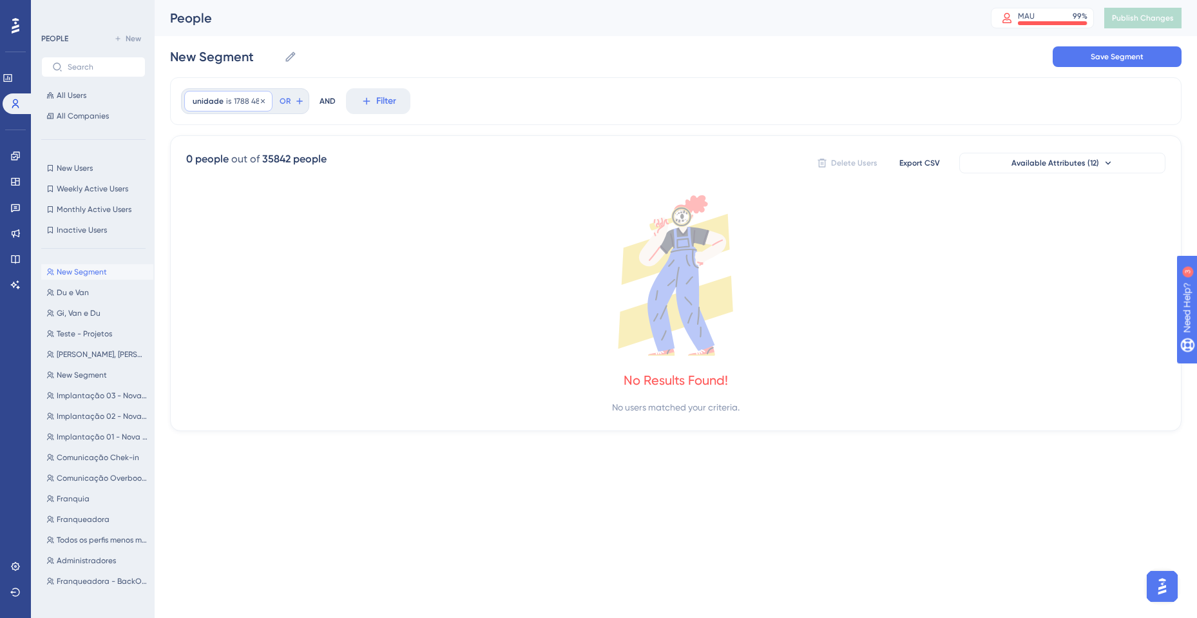
click at [242, 101] on span "1788 483" at bounding box center [249, 101] width 30 height 10
click at [224, 161] on input "1788 483" at bounding box center [266, 162] width 120 height 9
type input "1788, 483"
click at [319, 338] on span "Done" at bounding box center [323, 334] width 22 height 15
click at [353, 205] on icon at bounding box center [675, 275] width 979 height 160
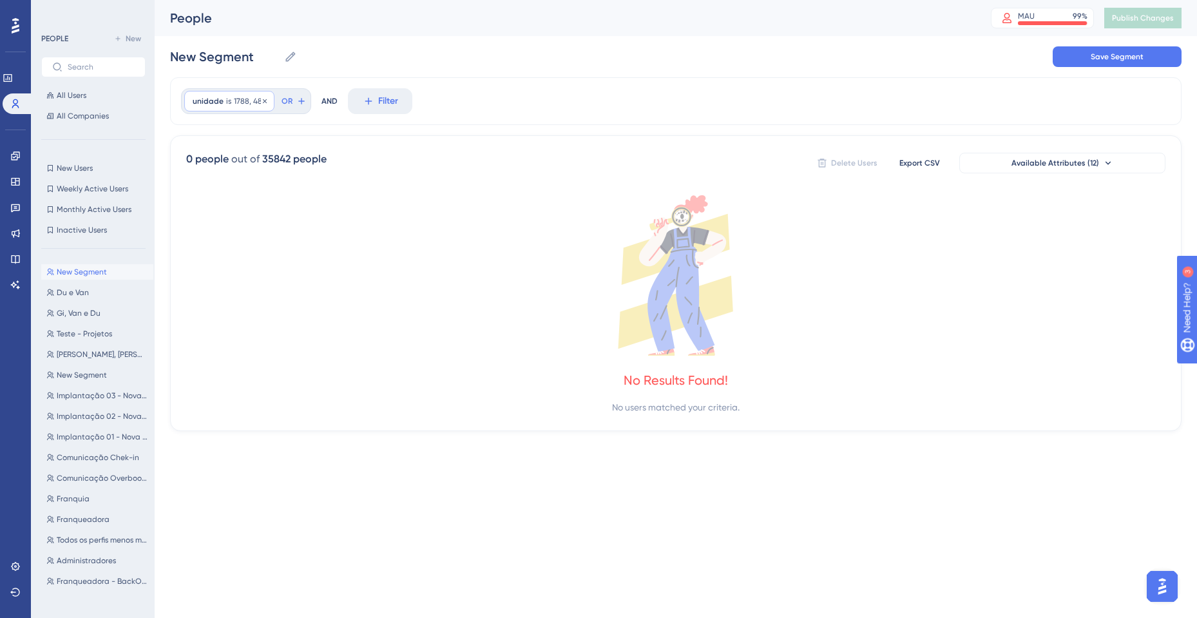
click at [271, 101] on div "unidade is 1788, 483 1788, 483 Remove" at bounding box center [229, 101] width 90 height 21
paste input "[1766, 1588, 1707, 583, 1887, 751, 1722, 1621, 1554, 815, 746, 1669, 811, 748, …"
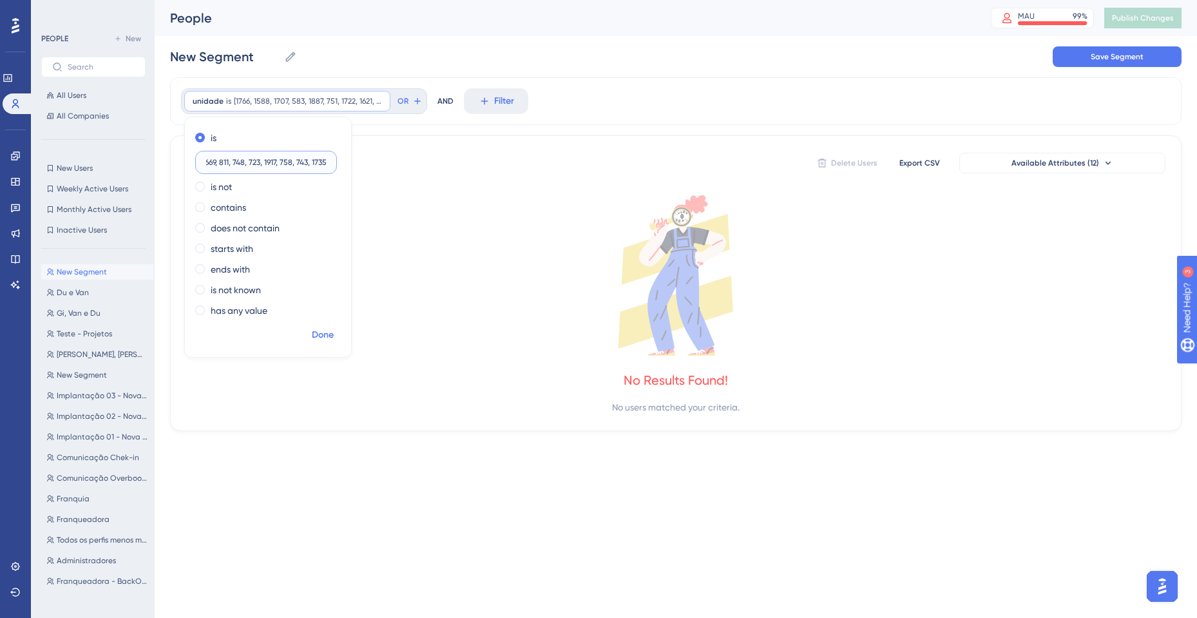
type input "[1766, 1588, 1707, 583, 1887, 751, 1722, 1621, 1554, 815, 746, 1669, 811, 748, …"
click at [328, 332] on span "Done" at bounding box center [323, 334] width 22 height 15
click at [327, 332] on icon at bounding box center [675, 275] width 979 height 160
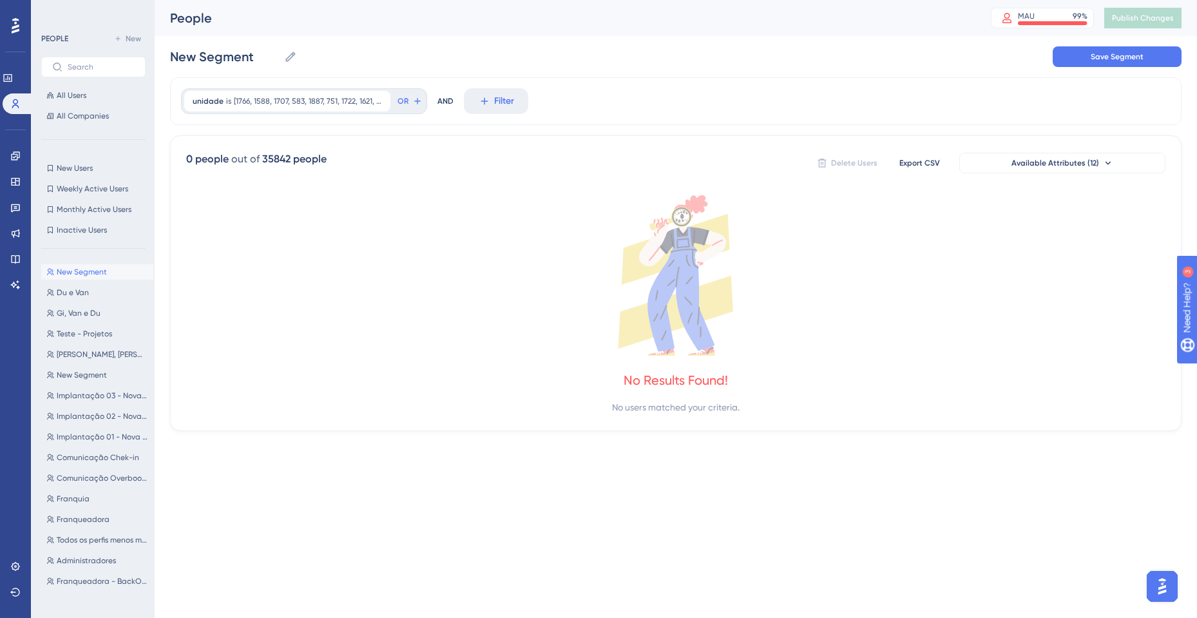
click at [488, 280] on icon at bounding box center [675, 275] width 979 height 160
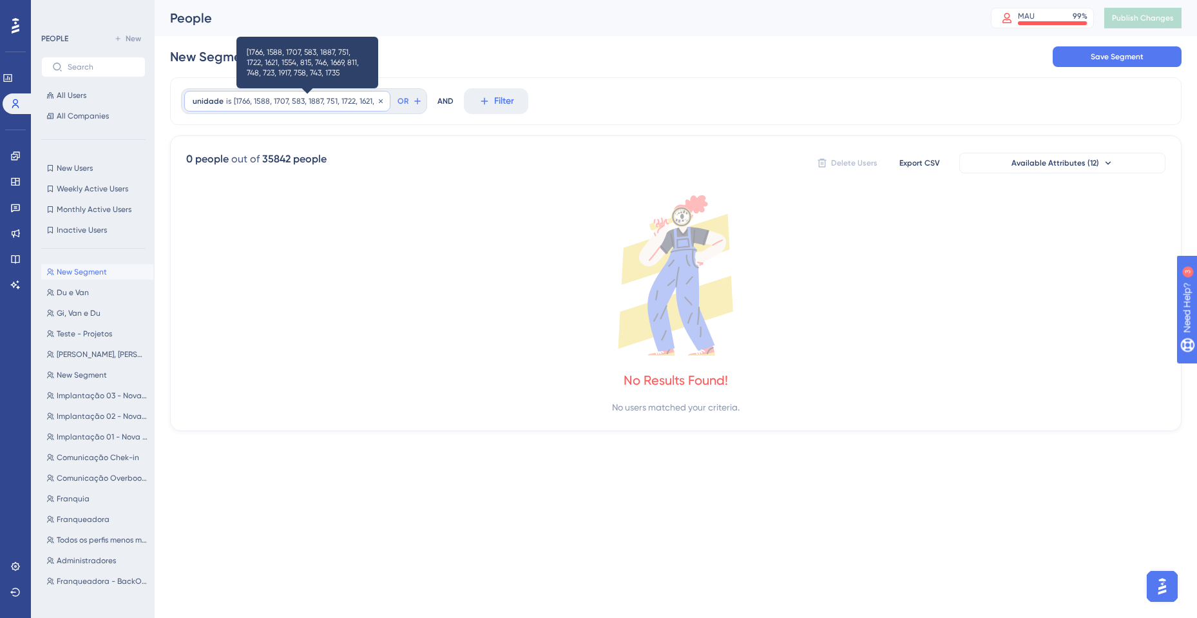
click at [308, 99] on span "[1766, 1588, 1707, 583, 1887, 751, 1722, 1621, 1554, 815, 746, 1669, 811, 748, …" at bounding box center [308, 101] width 148 height 10
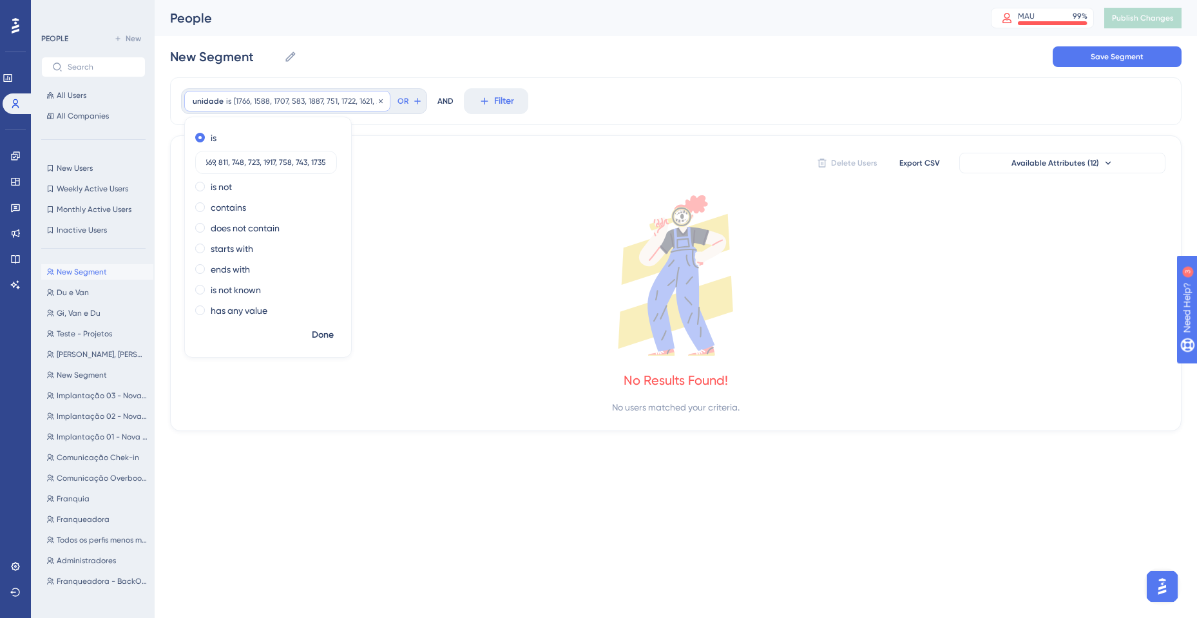
click at [206, 106] on span "unidade" at bounding box center [208, 101] width 31 height 10
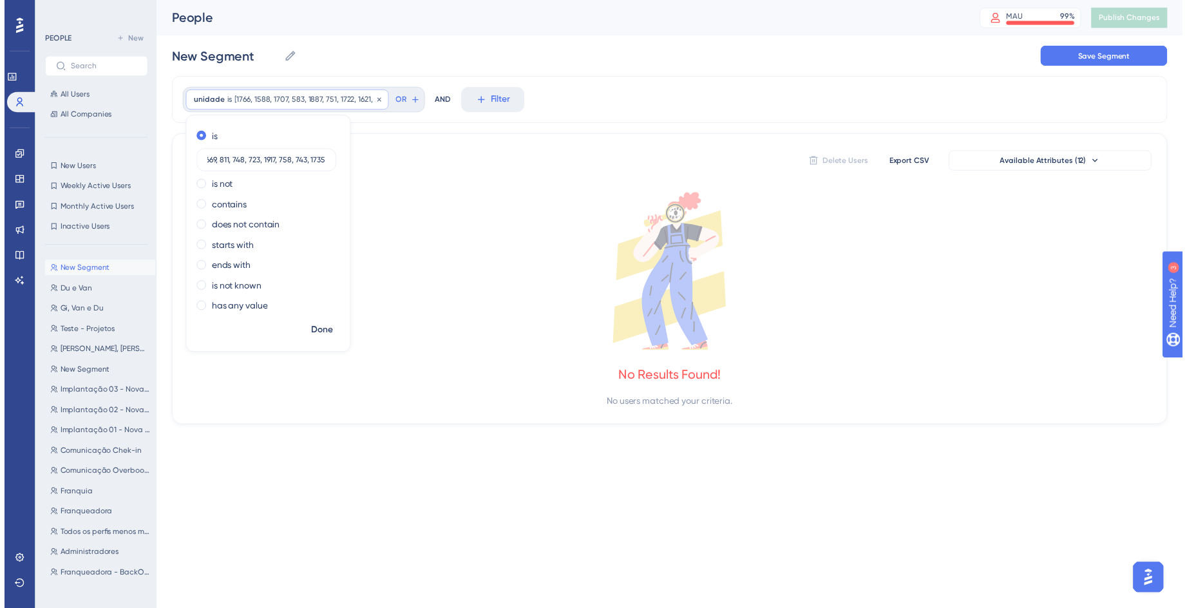
scroll to position [0, 0]
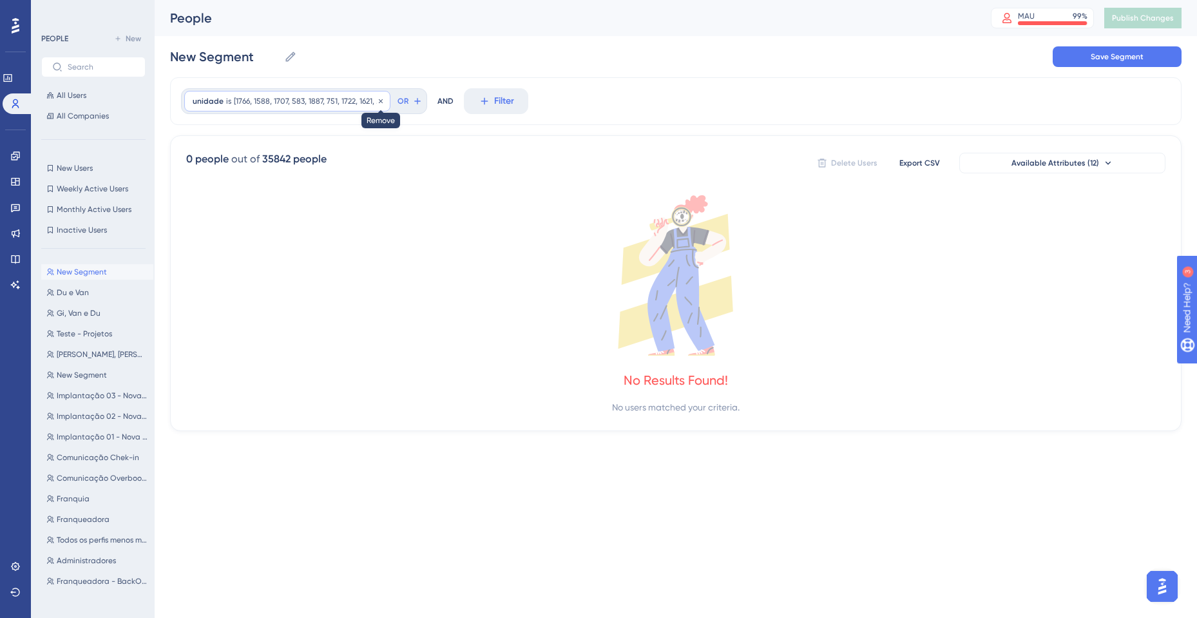
click at [377, 99] on icon at bounding box center [381, 101] width 8 height 8
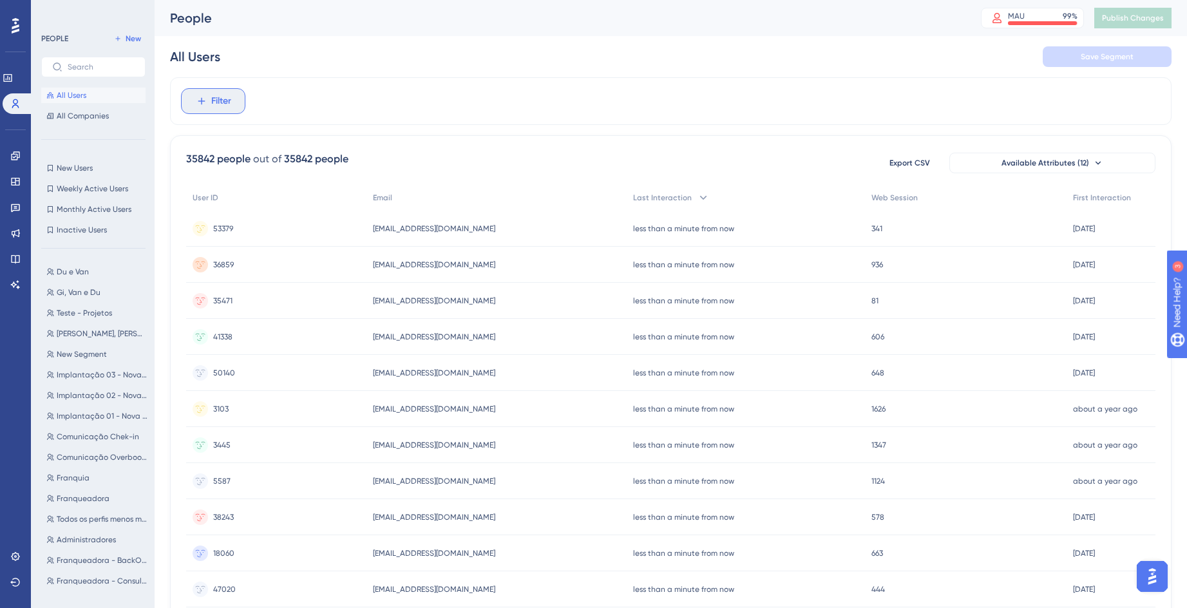
click at [206, 99] on icon at bounding box center [202, 101] width 12 height 12
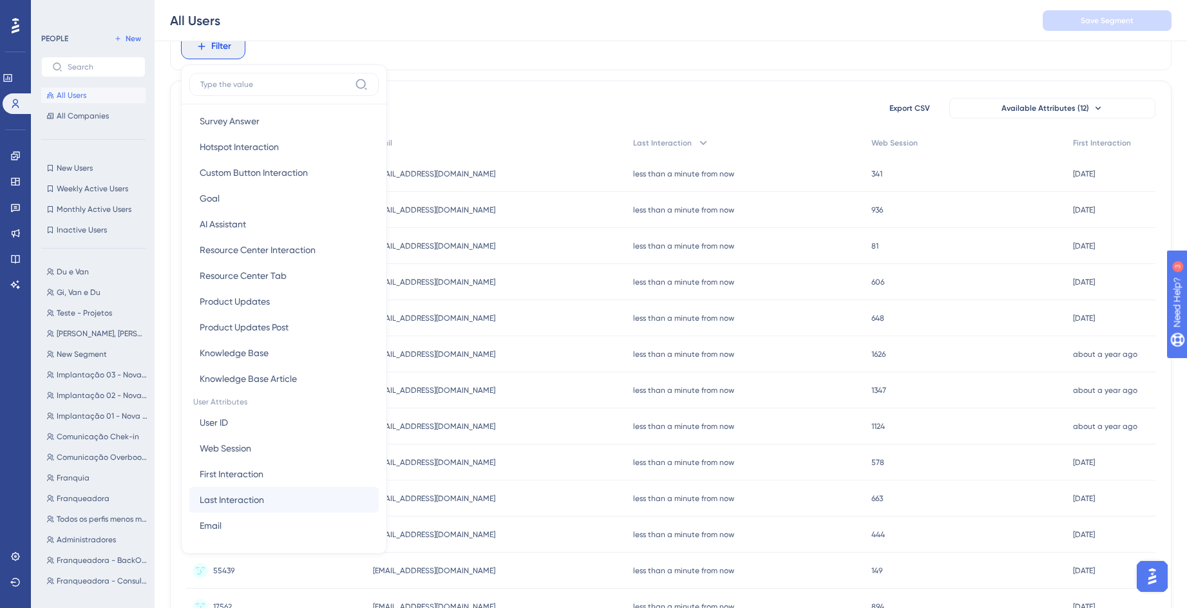
scroll to position [387, 0]
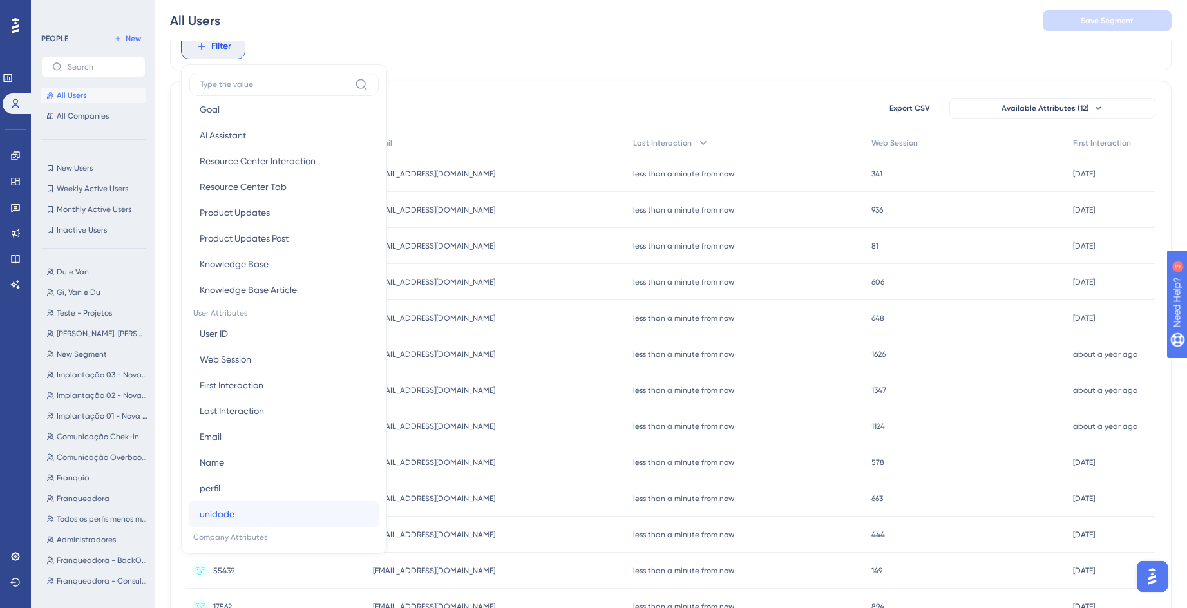
click at [258, 512] on button "unidade unidade" at bounding box center [283, 514] width 189 height 26
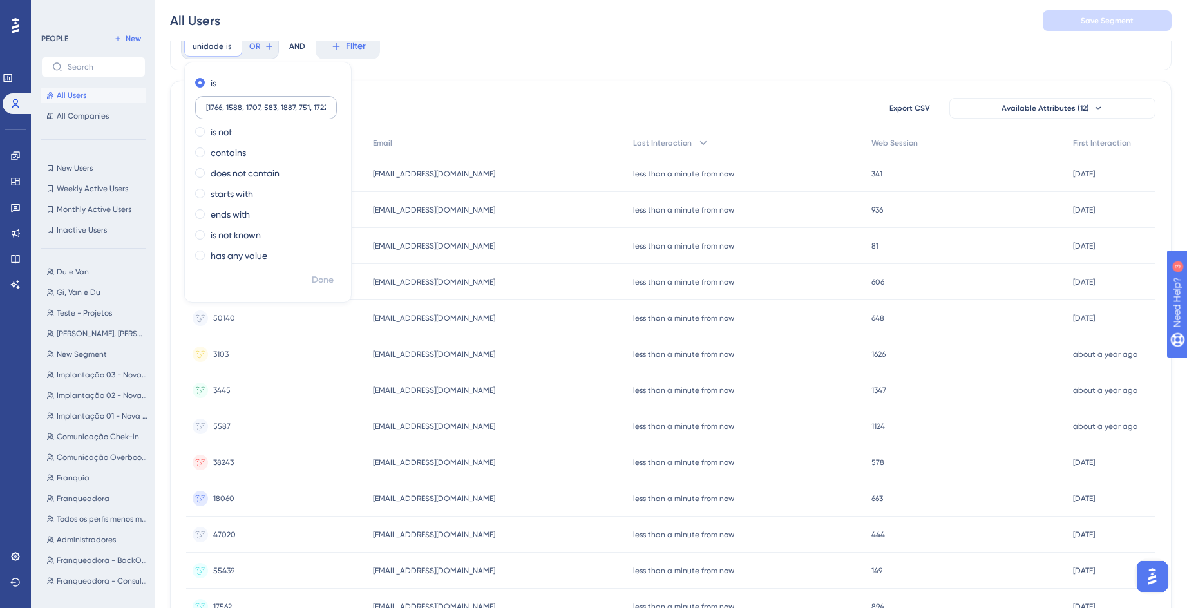
scroll to position [0, 197]
type input "[1766, 1588, 1707, 583, 1887, 751, 1722, 1621, 1554, 815, 746, 1669, 811, 748, …"
click at [307, 280] on button "Done" at bounding box center [323, 280] width 36 height 23
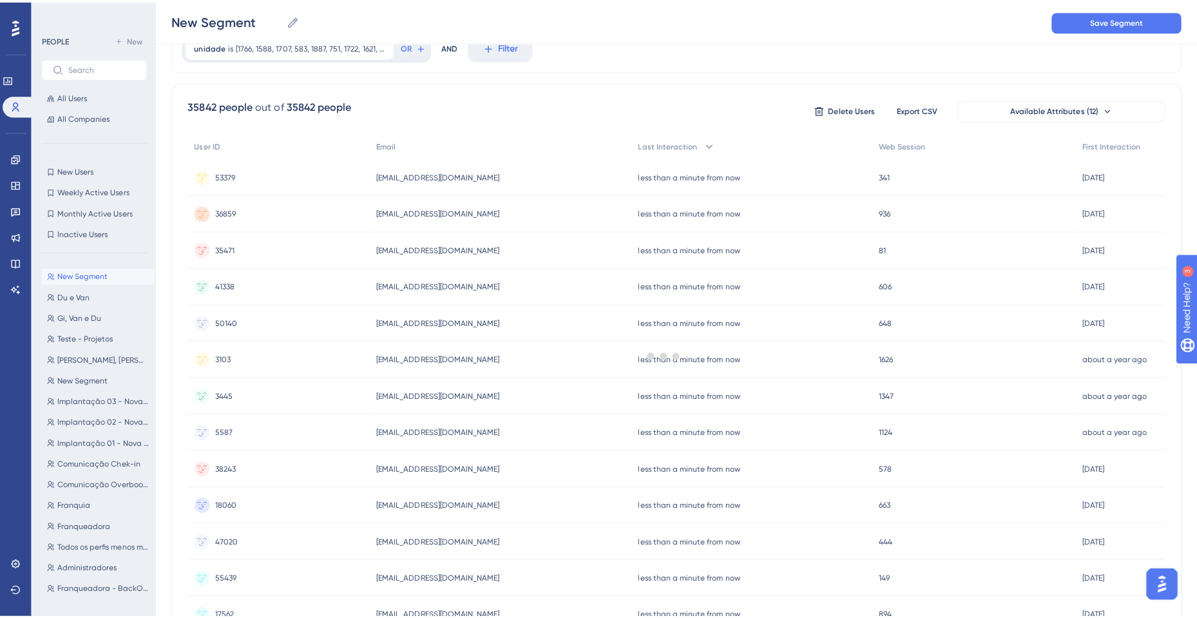
scroll to position [0, 0]
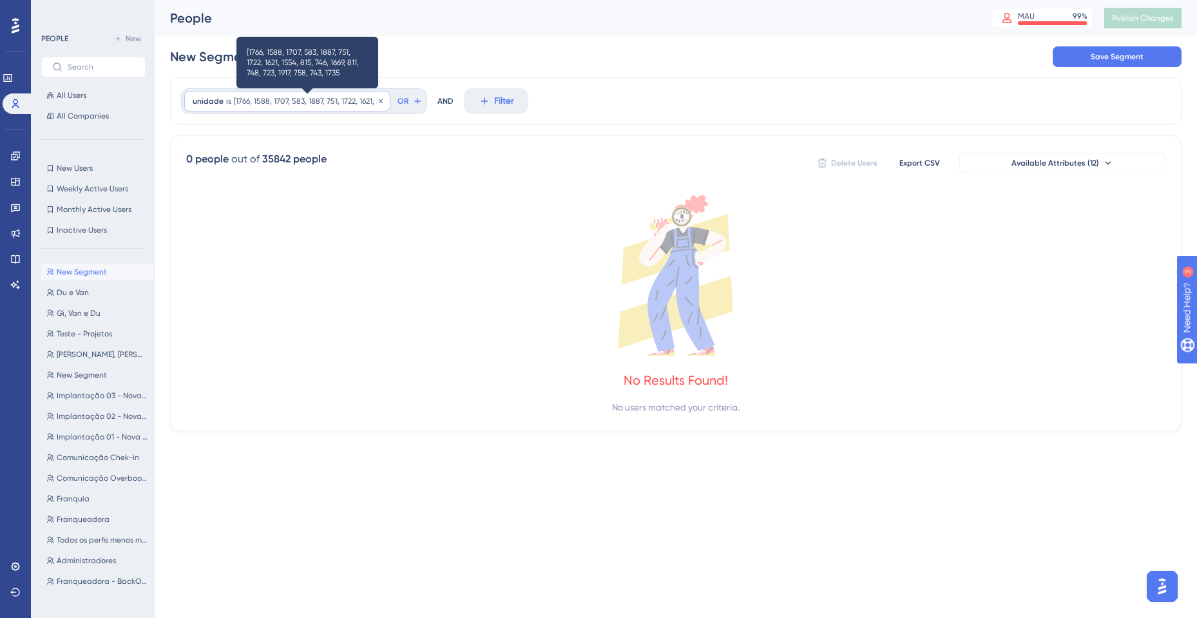
click at [328, 97] on span "[1766, 1588, 1707, 583, 1887, 751, 1722, 1621, 1554, 815, 746, 1669, 811, 748, …" at bounding box center [308, 101] width 148 height 10
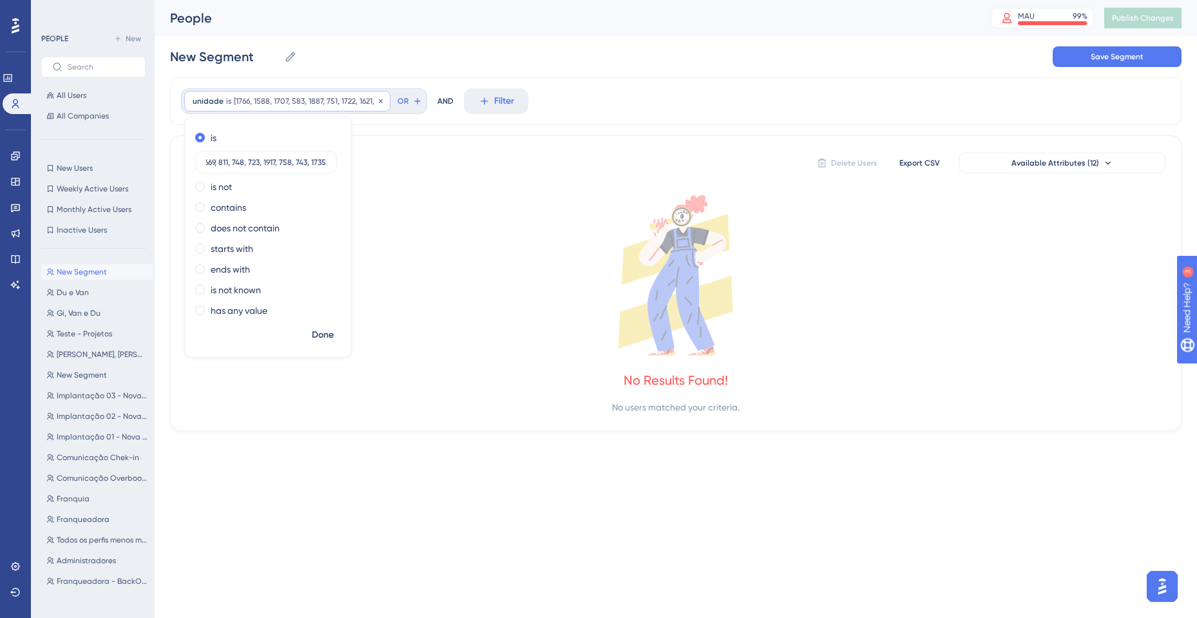
click at [249, 99] on span "[1766, 1588, 1707, 583, 1887, 751, 1722, 1621, 1554, 815, 746, 1669, 811, 748, …" at bounding box center [308, 101] width 148 height 10
click at [202, 100] on span "unidade" at bounding box center [208, 101] width 31 height 10
click at [382, 118] on div "unidade is [1766, 1588, 1707, 583, 1887, 751, 1722, 1621, 1554, 815, 746, 1669,…" at bounding box center [676, 101] width 1012 height 48
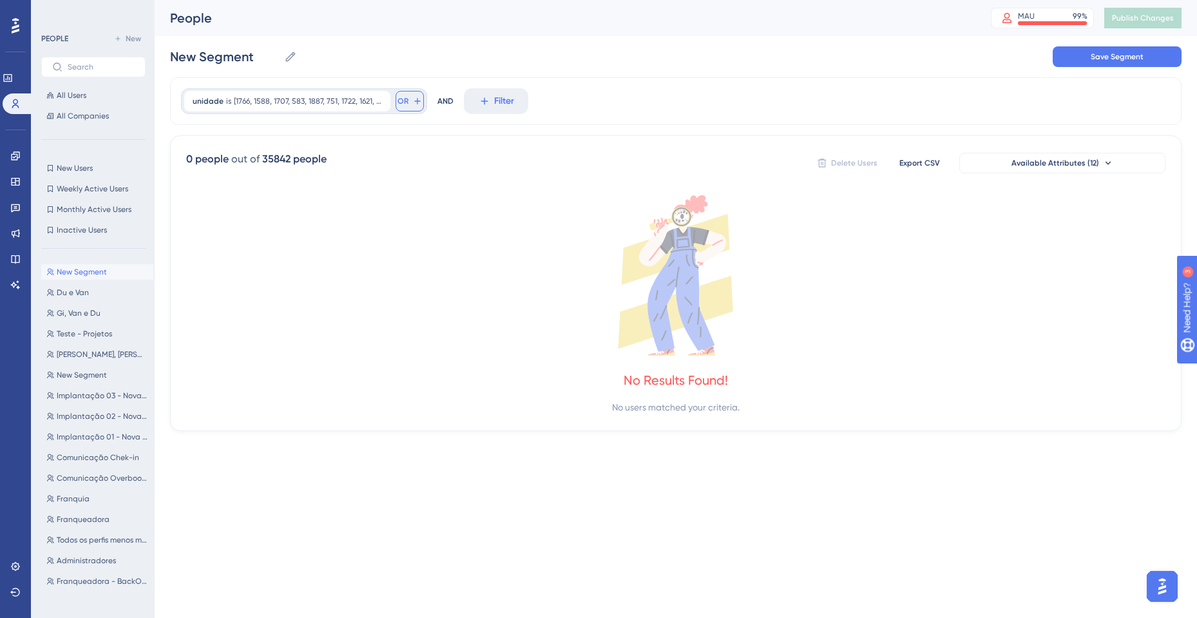
click at [407, 104] on span "OR" at bounding box center [403, 101] width 11 height 10
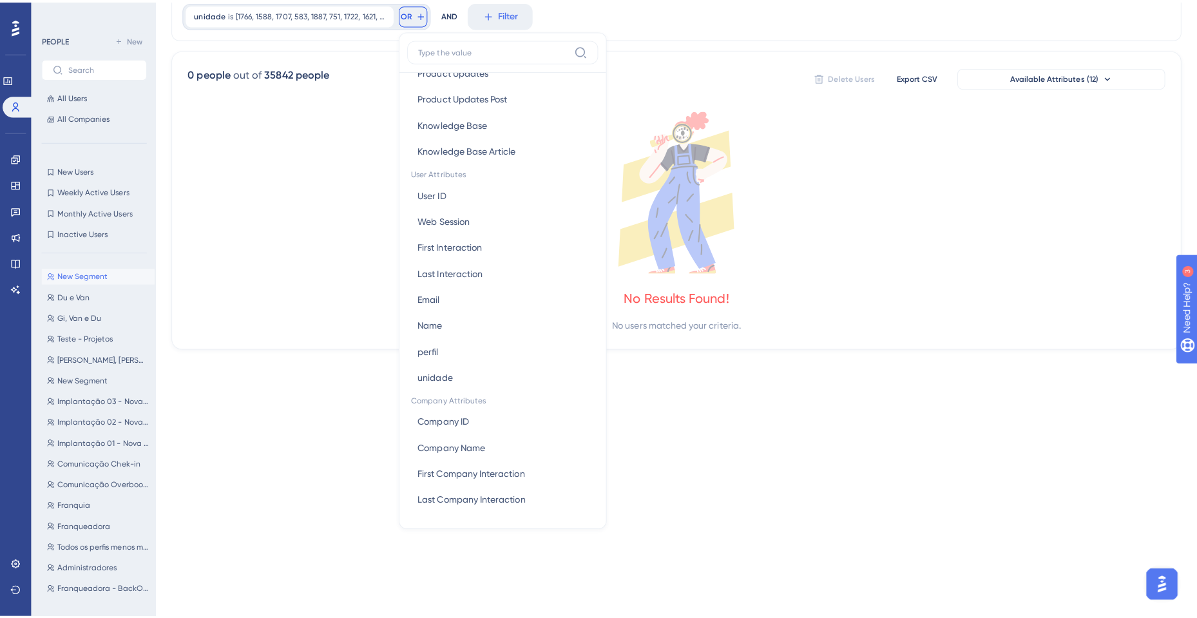
scroll to position [0, 0]
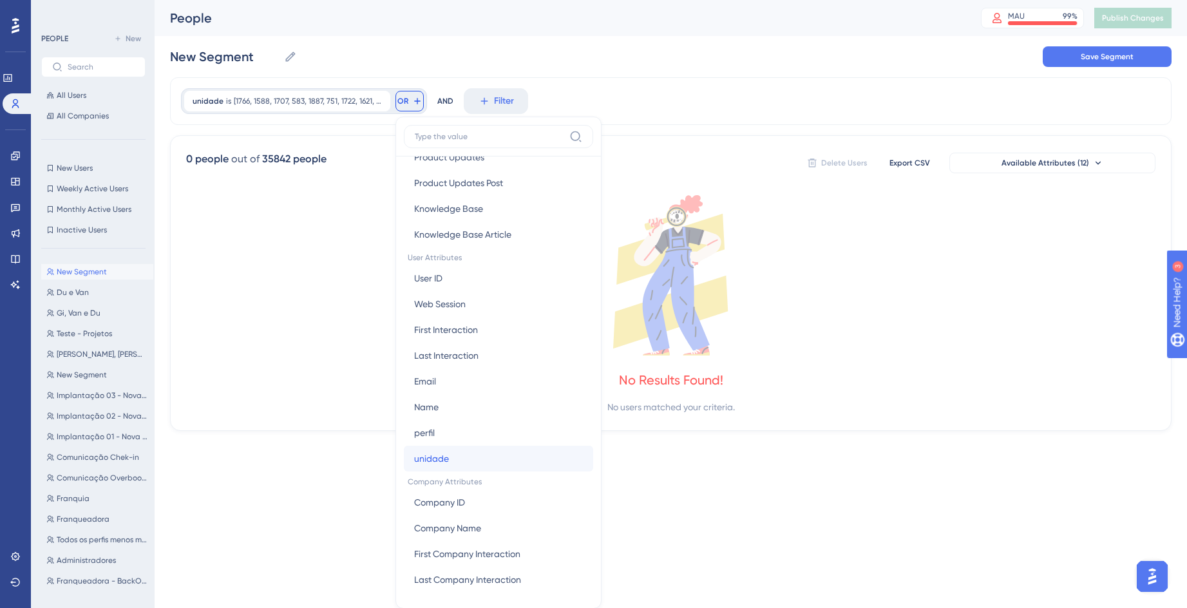
click at [454, 456] on button "unidade unidade" at bounding box center [498, 459] width 189 height 26
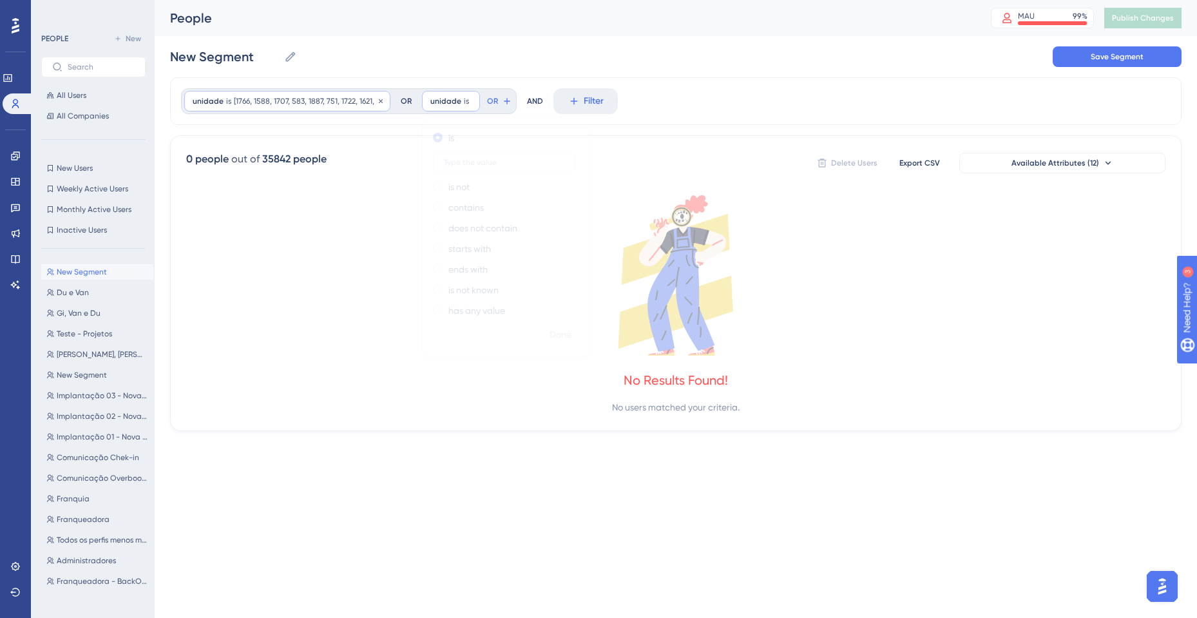
click at [336, 99] on span "[1766, 1588, 1707, 583, 1887, 751, 1722, 1621, 1554, 815, 746, 1669, 811, 748, …" at bounding box center [308, 101] width 148 height 10
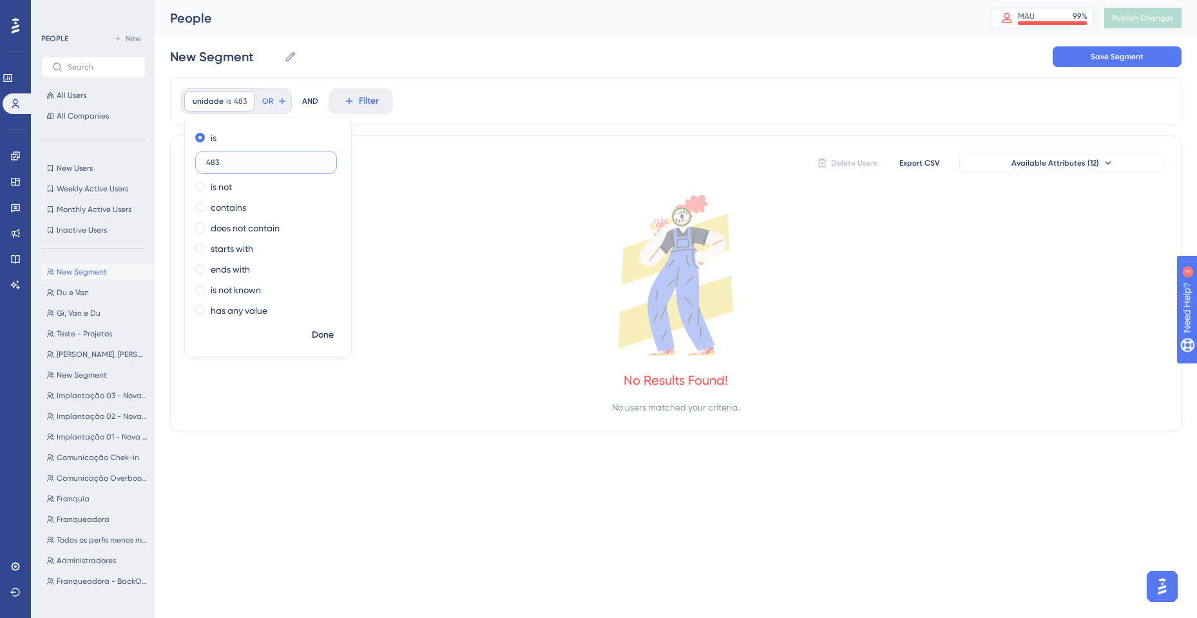
type input "483"
click at [403, 129] on div "unidade is 483 483 Remove is 483 is not contains does not contain starts with e…" at bounding box center [676, 254] width 1012 height 354
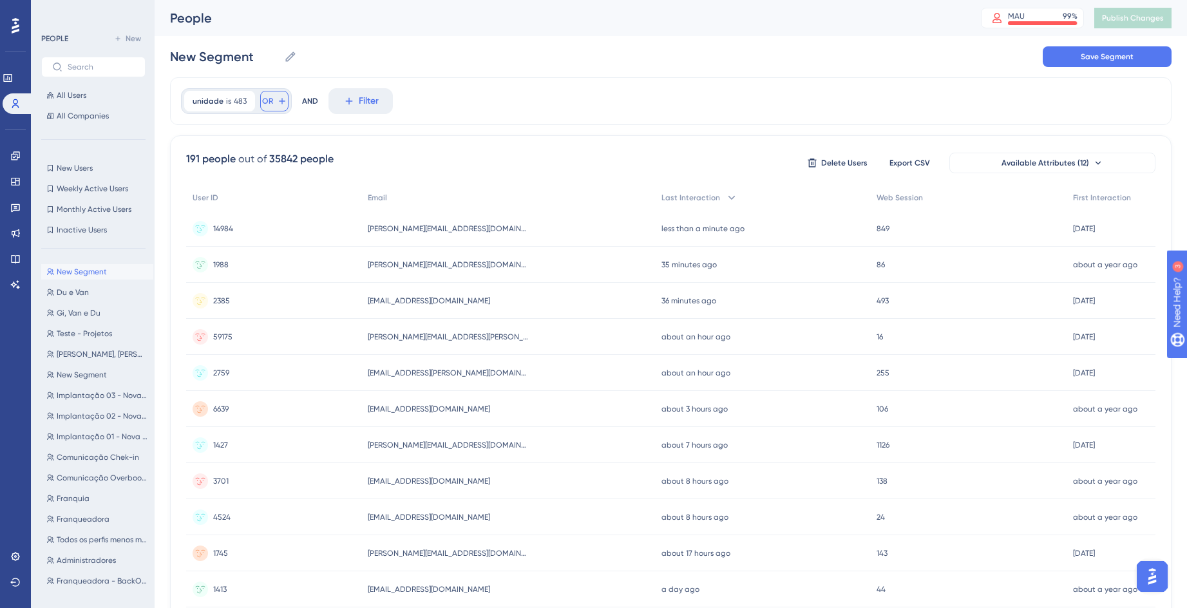
click at [271, 104] on span "OR" at bounding box center [267, 101] width 11 height 10
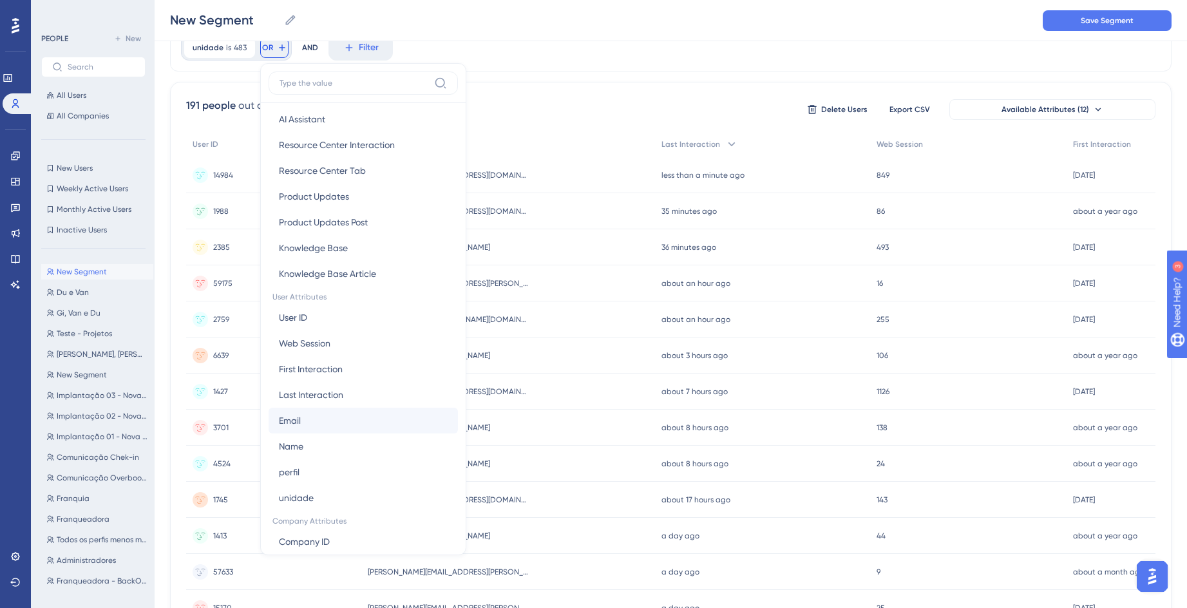
scroll to position [451, 0]
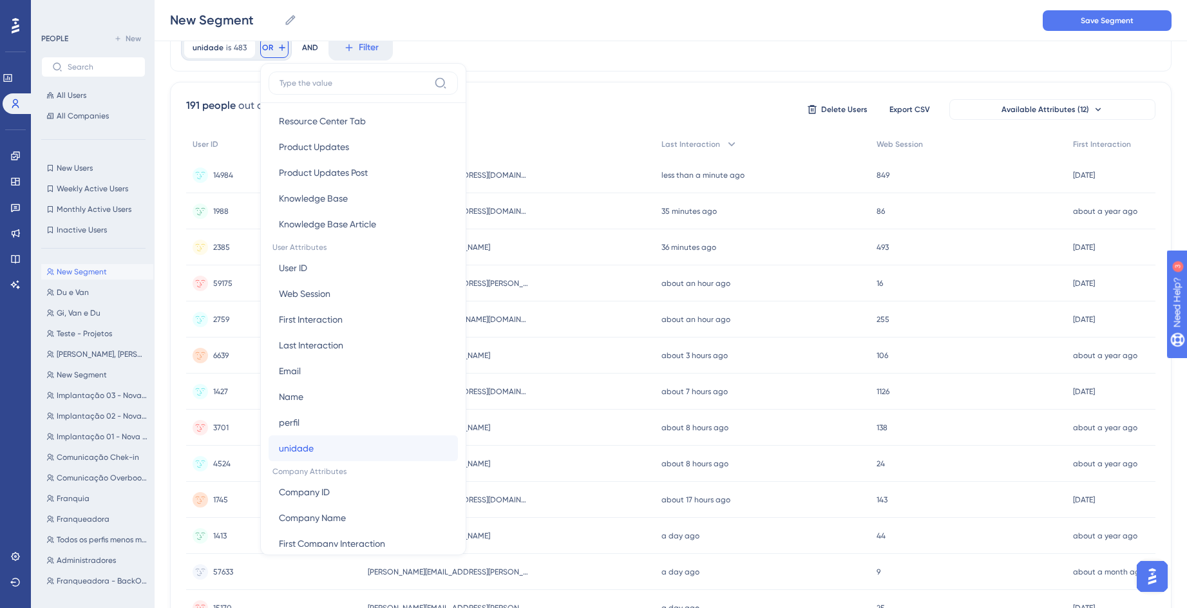
click at [310, 451] on span "unidade" at bounding box center [296, 448] width 35 height 15
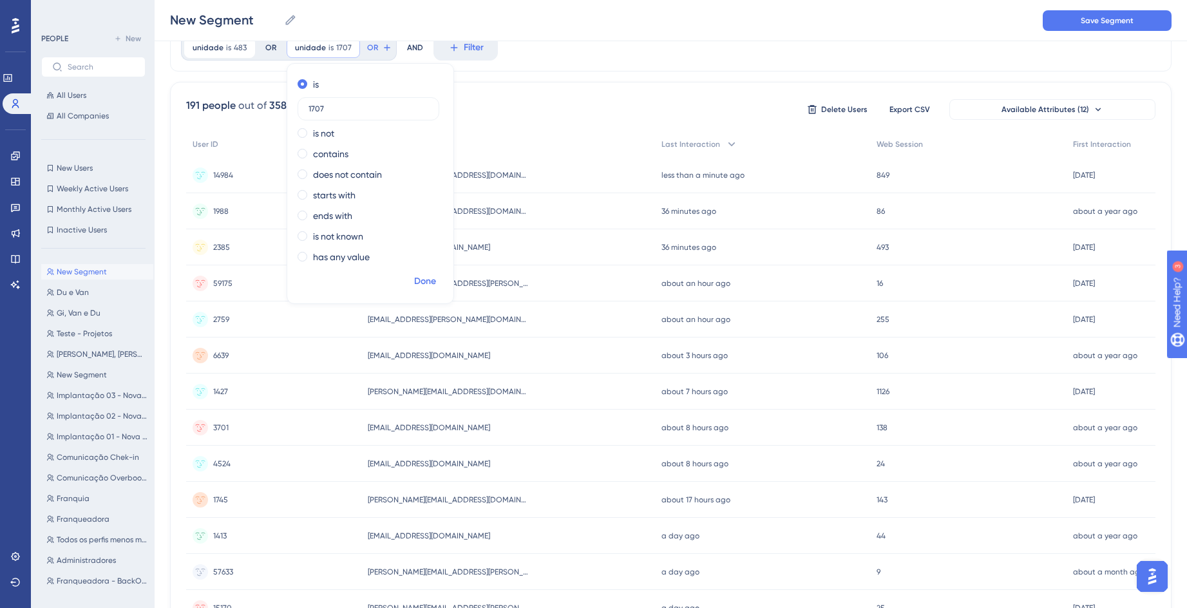
type input "1707"
click at [426, 280] on span "Done" at bounding box center [425, 281] width 22 height 15
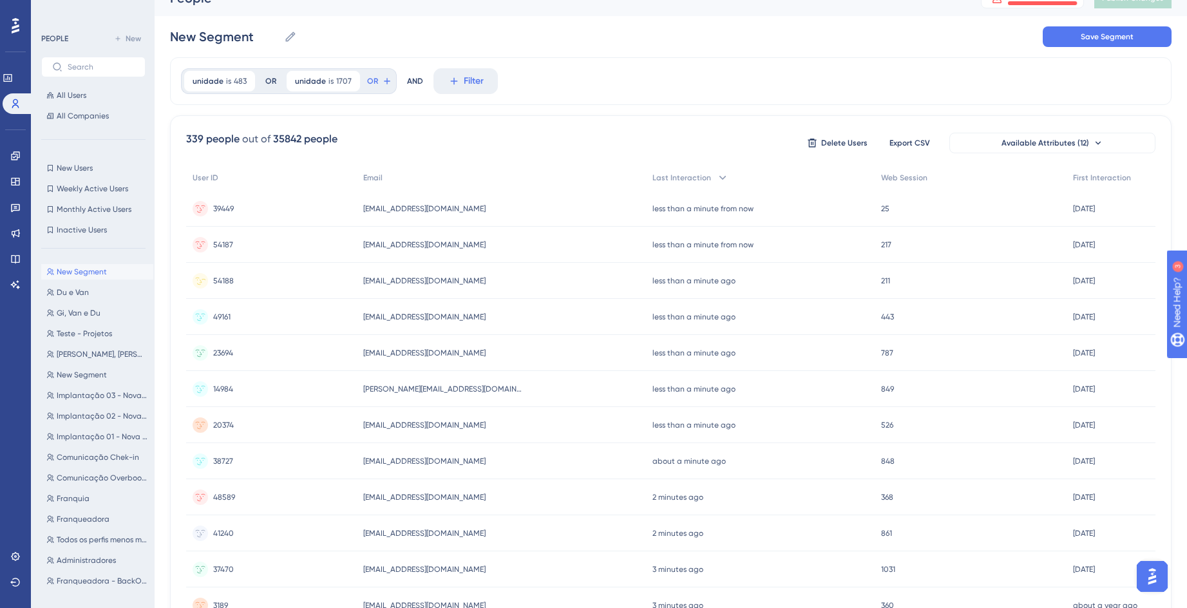
scroll to position [0, 0]
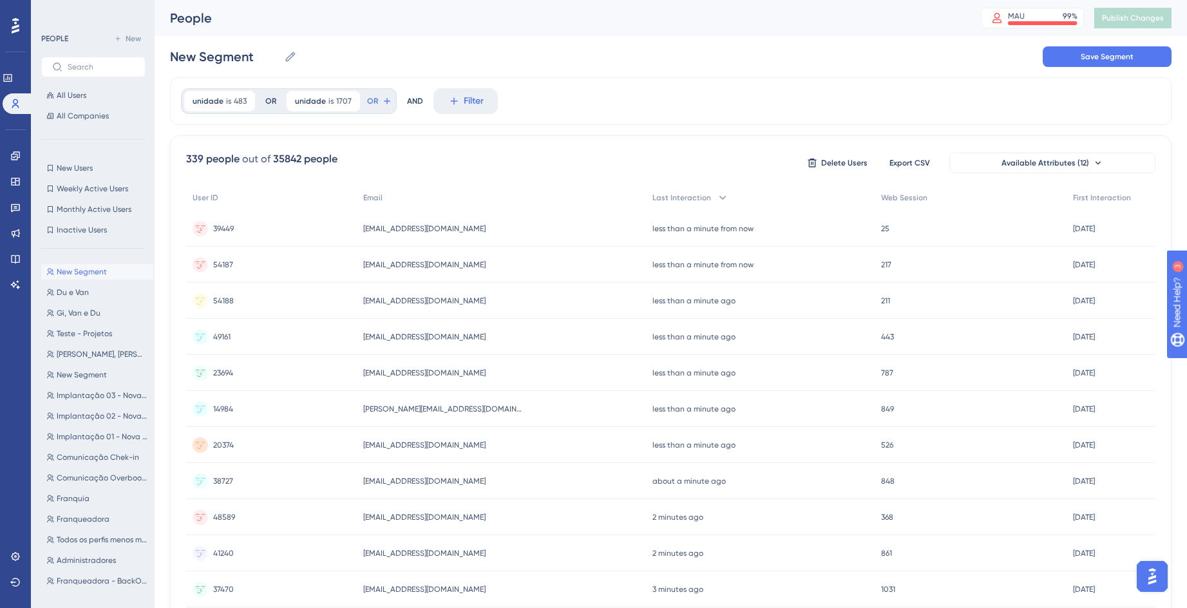
click at [649, 96] on div "unidade is 483 483 Remove OR unidade is 1707 1707 Remove OR AND Filter" at bounding box center [671, 101] width 1002 height 48
drag, startPoint x: 182, startPoint y: 158, endPoint x: 262, endPoint y: 154, distance: 80.0
click at [262, 154] on div "339 people out of 35842 people Delete Users Export CSV Available Attributes (12…" at bounding box center [671, 562] width 1002 height 854
click at [382, 90] on div "unidade is 1707 1707 Remove OR" at bounding box center [340, 101] width 113 height 26
click at [383, 101] on icon at bounding box center [387, 101] width 10 height 10
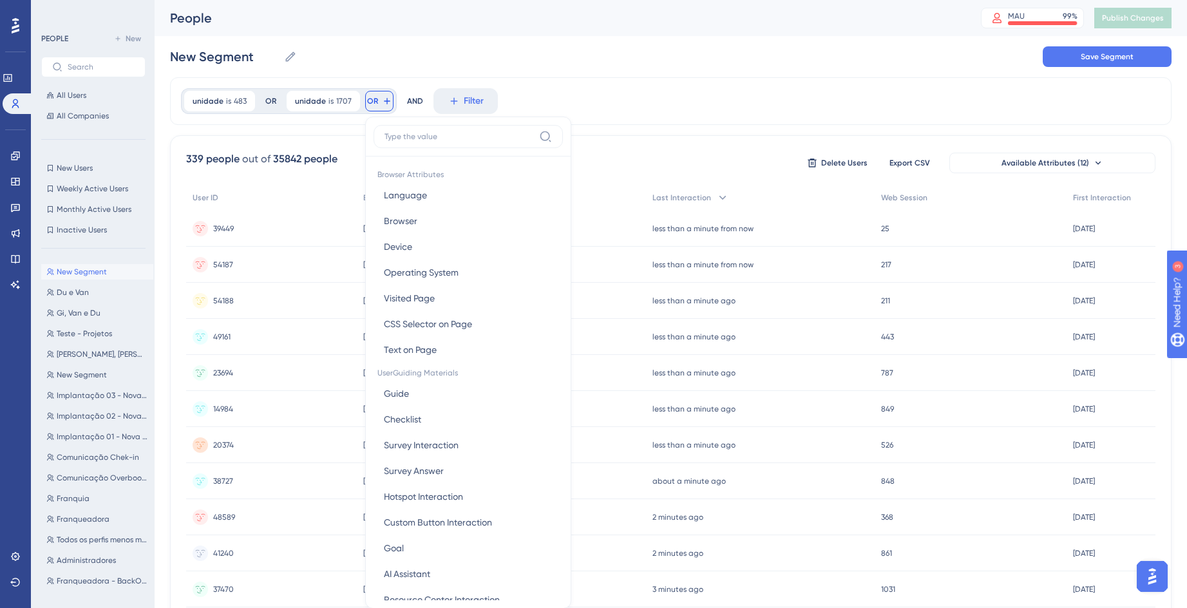
scroll to position [59, 0]
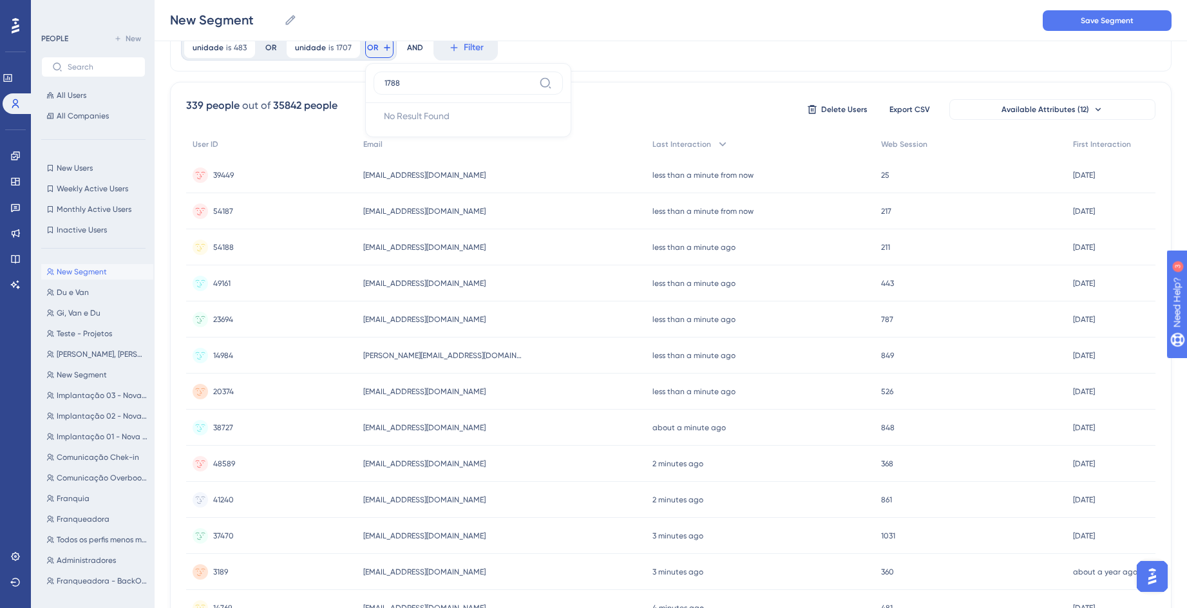
type input "1788"
click at [637, 60] on div "unidade is 483 483 Remove OR unidade is 1707 1707 Remove OR 1788 No Result Foun…" at bounding box center [671, 48] width 1002 height 48
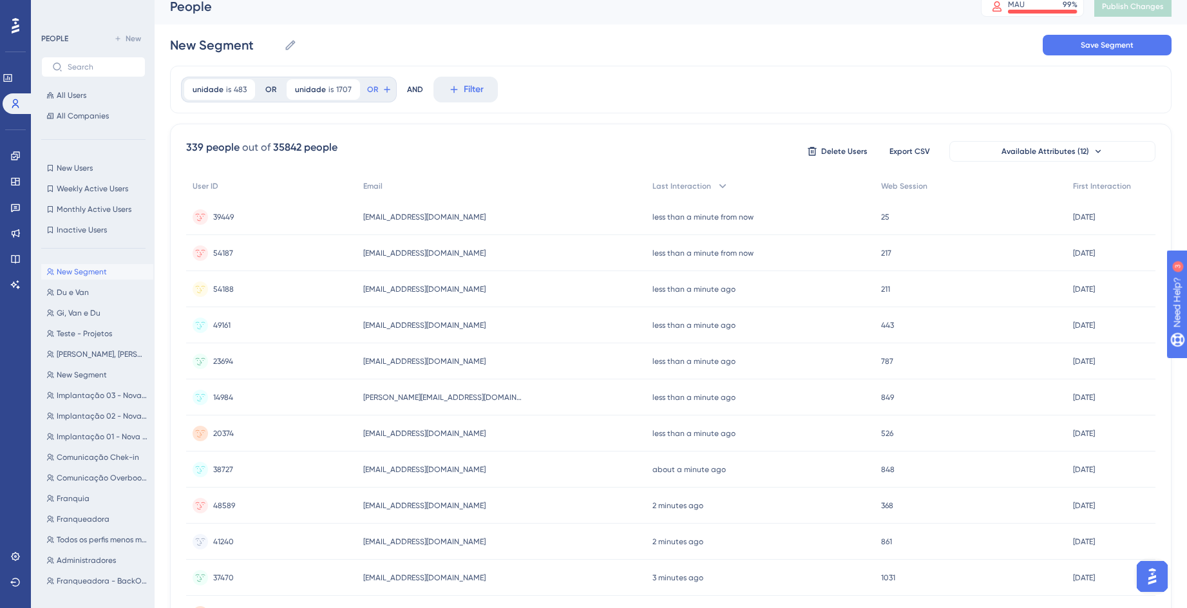
scroll to position [0, 0]
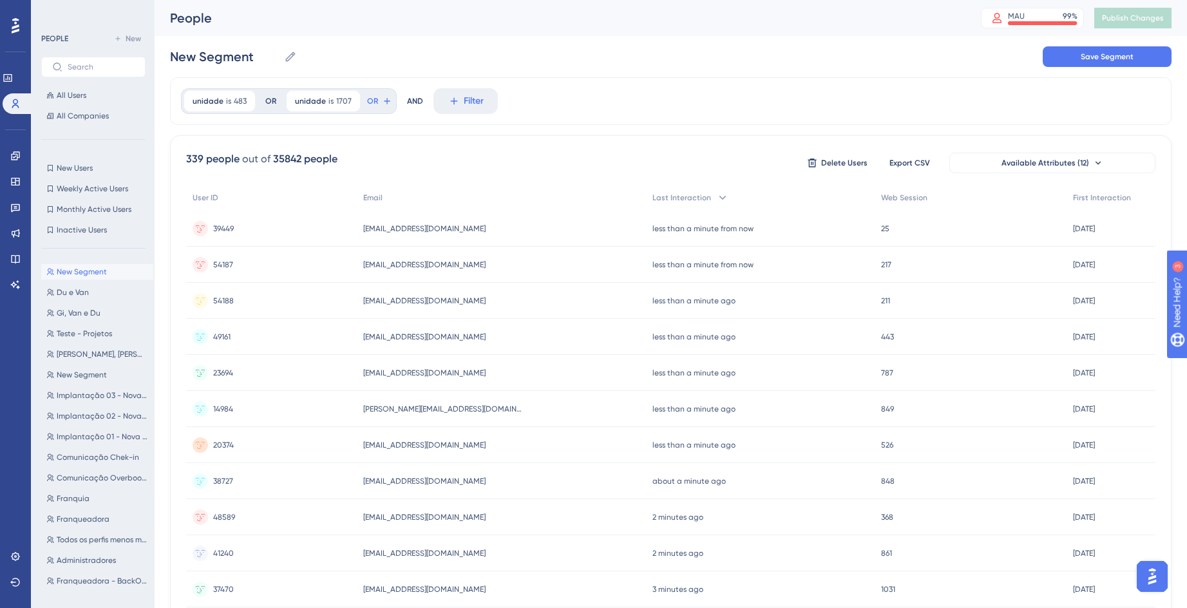
click at [355, 126] on div "unidade is 483 483 Remove OR unidade is 1707 1707 Remove OR AND Filter 339 peop…" at bounding box center [671, 533] width 1002 height 912
click at [383, 94] on button "OR" at bounding box center [379, 101] width 28 height 21
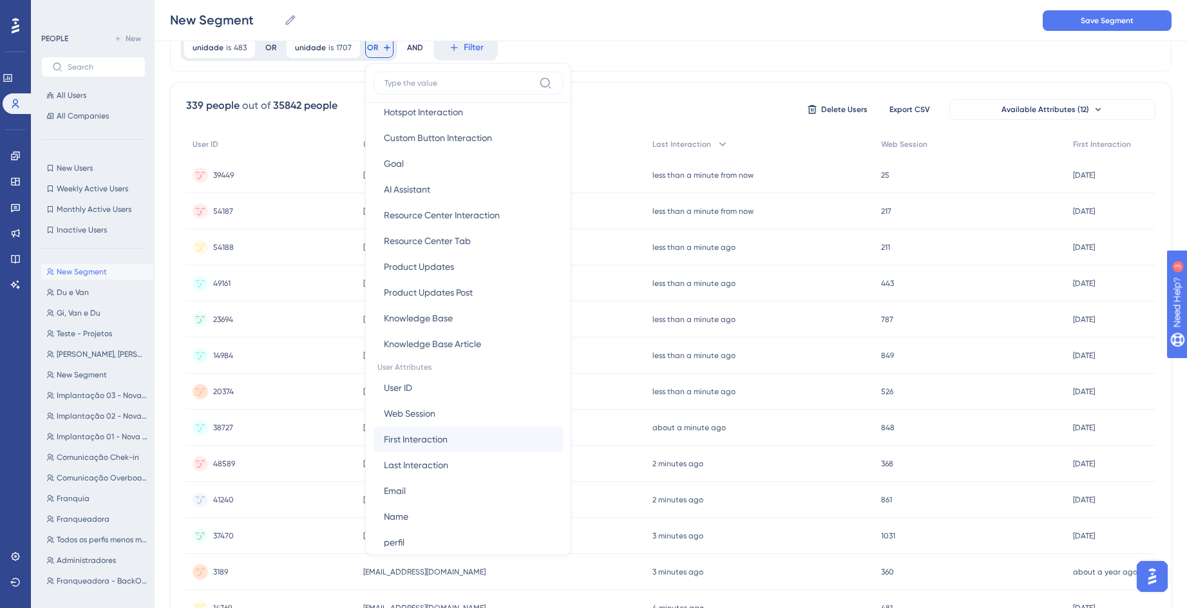
scroll to position [387, 0]
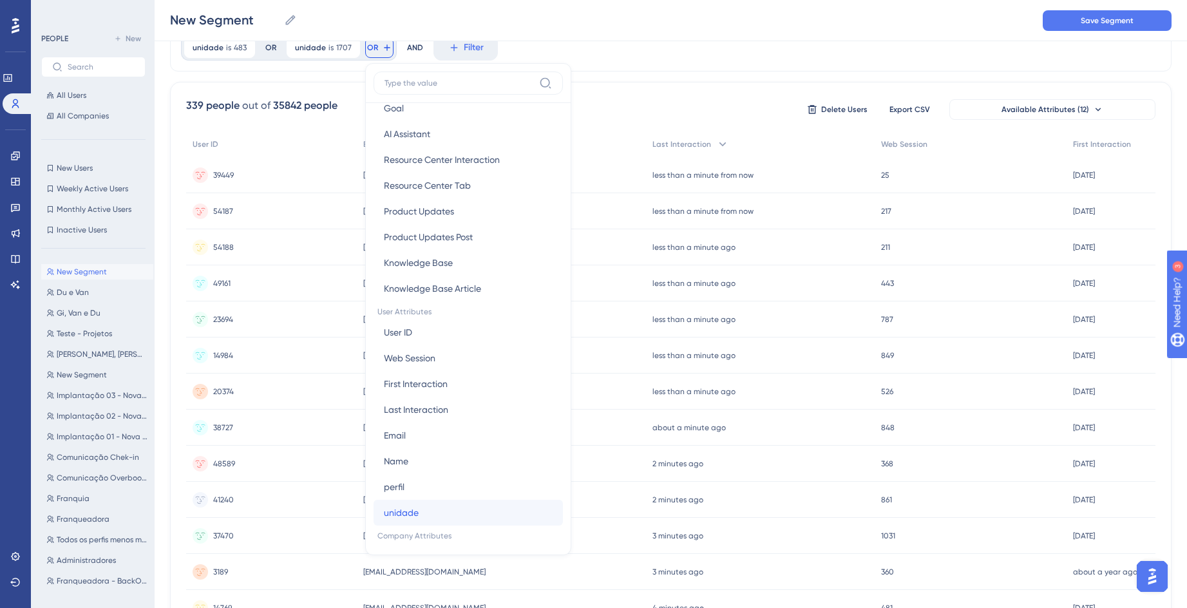
click at [424, 510] on button "unidade unidade" at bounding box center [468, 513] width 189 height 26
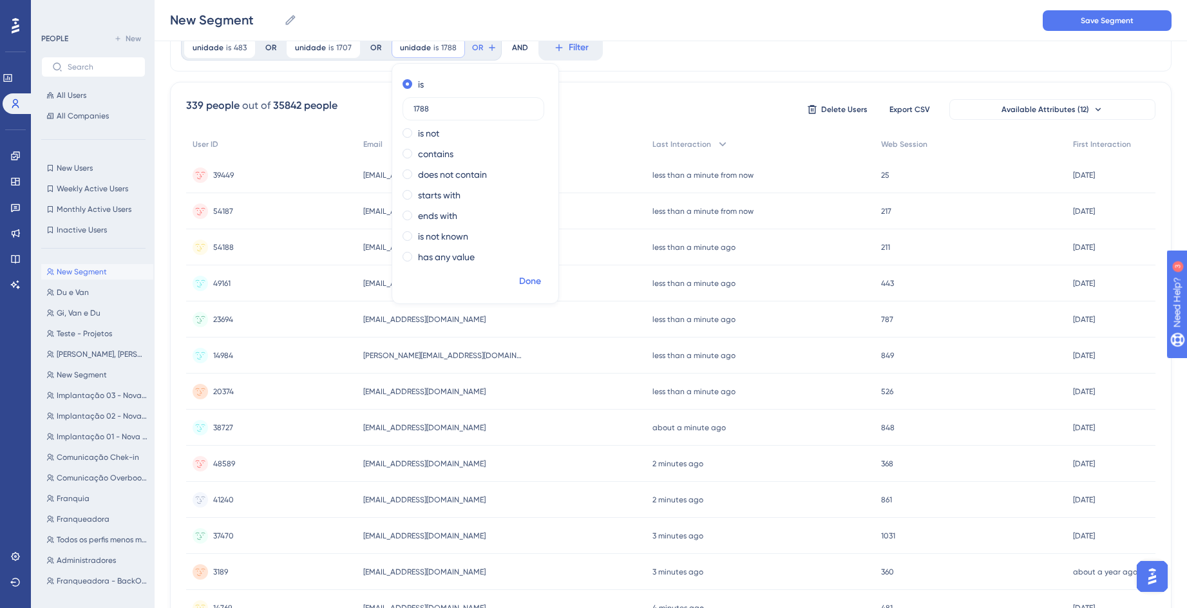
type input "1788"
click at [524, 276] on span "Done" at bounding box center [530, 281] width 22 height 15
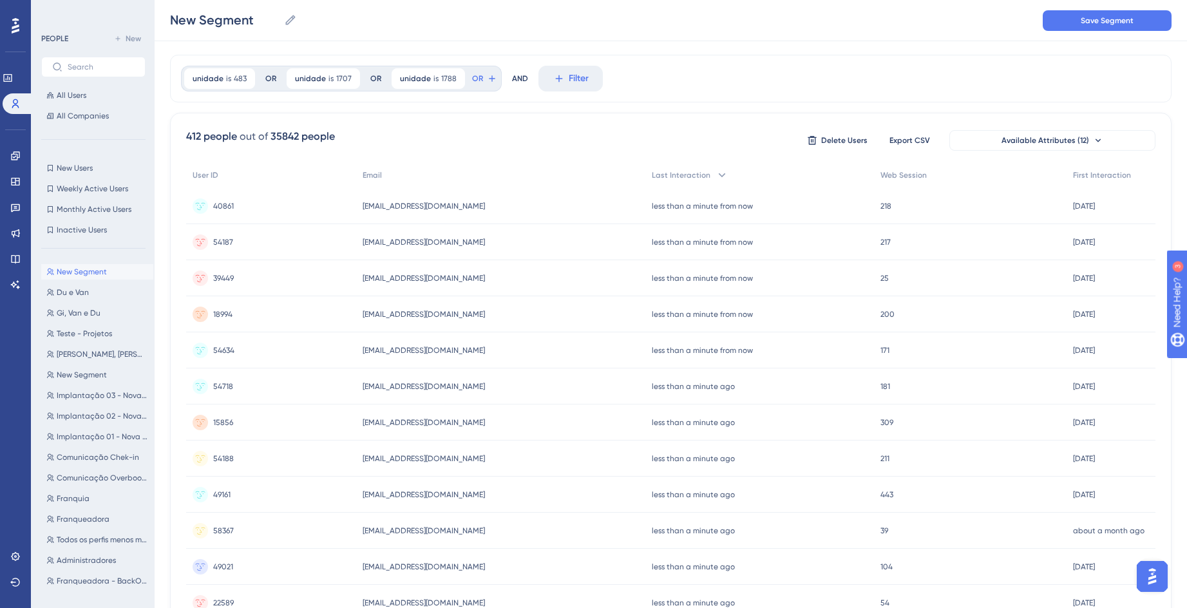
scroll to position [0, 0]
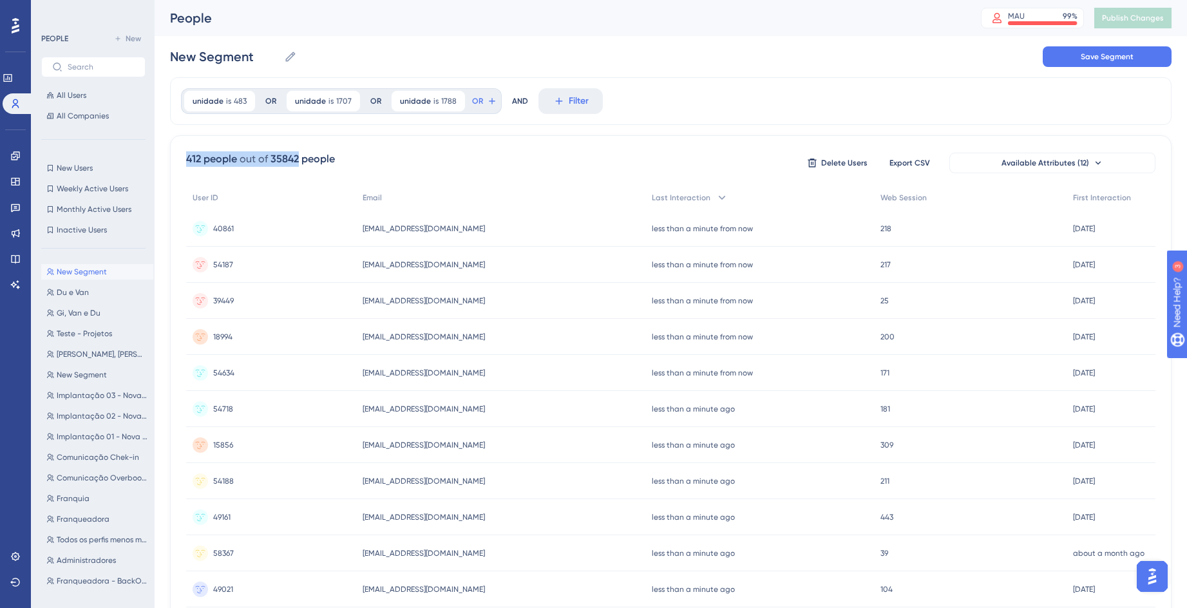
drag, startPoint x: 183, startPoint y: 156, endPoint x: 299, endPoint y: 154, distance: 116.0
click at [299, 154] on div "412 people out of 35842 people Delete Users Export CSV Available Attributes (12…" at bounding box center [671, 562] width 1002 height 854
click at [517, 101] on div "AND" at bounding box center [520, 101] width 16 height 26
click at [487, 99] on icon at bounding box center [492, 101] width 10 height 10
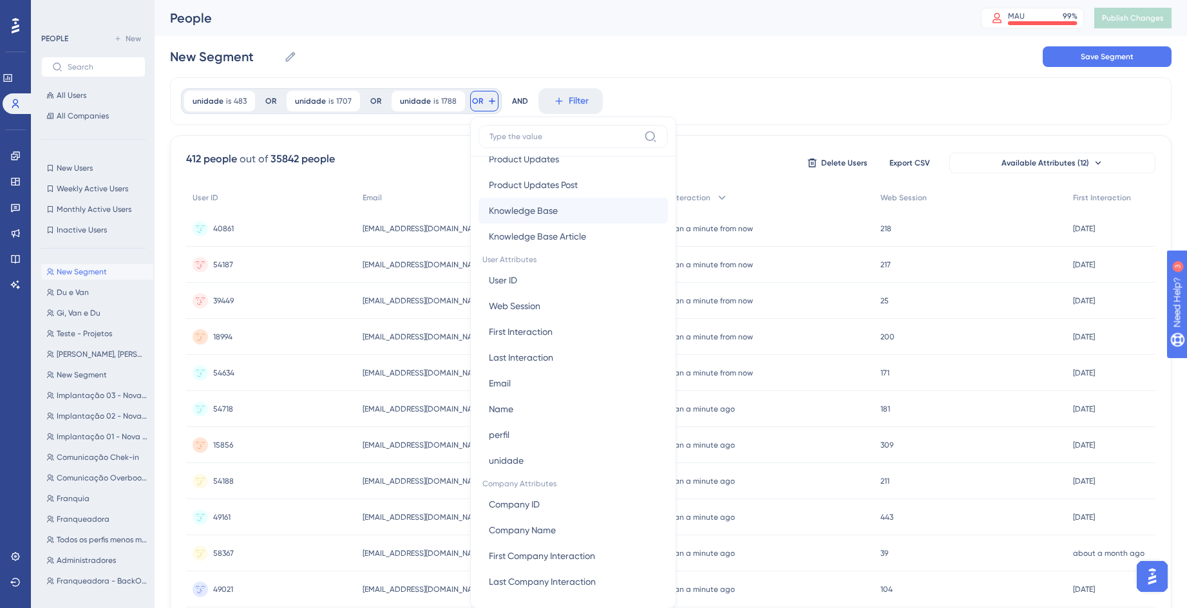
scroll to position [494, 0]
click at [865, 77] on div "New Segment New Segment Save Segment" at bounding box center [671, 56] width 1002 height 41
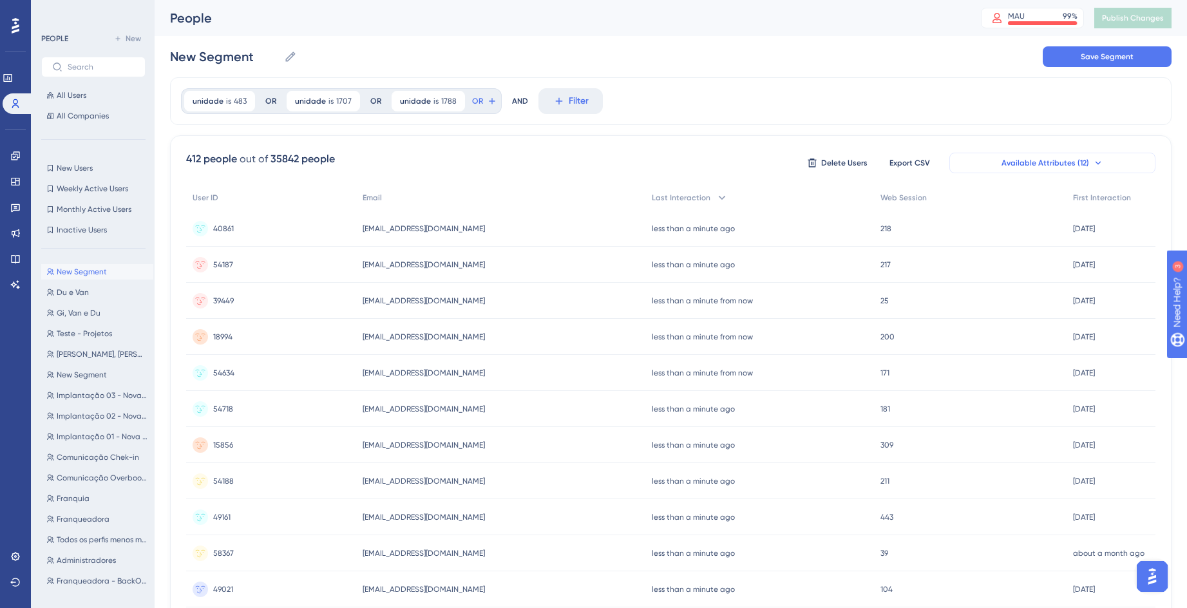
click at [1093, 160] on icon at bounding box center [1098, 163] width 10 height 10
click at [1085, 156] on button "Available Attributes (12)" at bounding box center [1053, 163] width 206 height 21
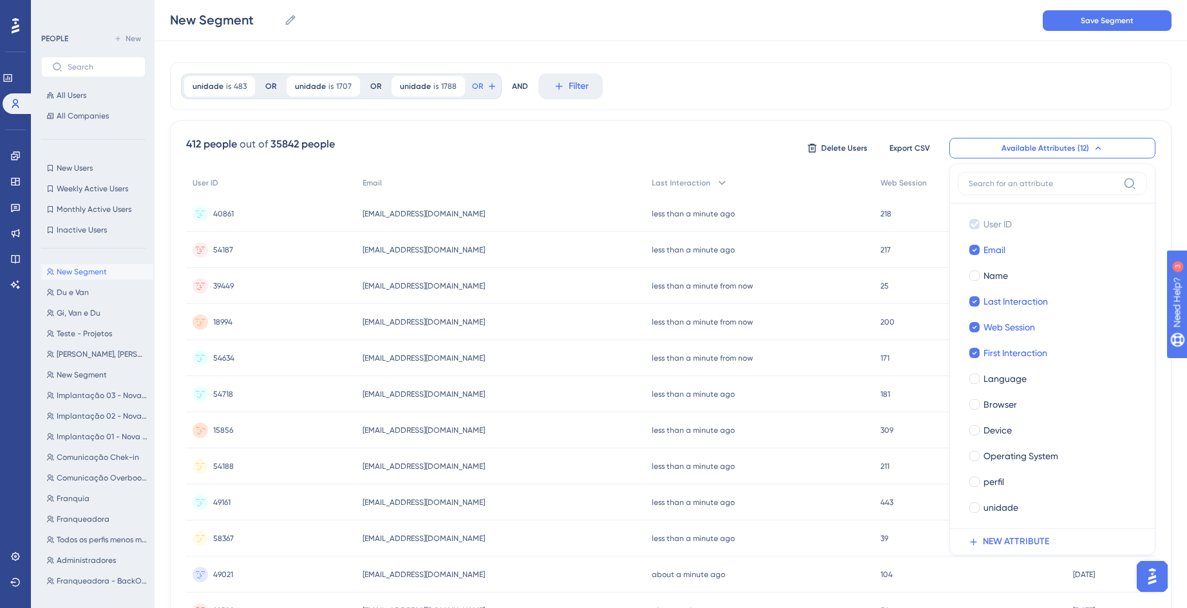
scroll to position [0, 0]
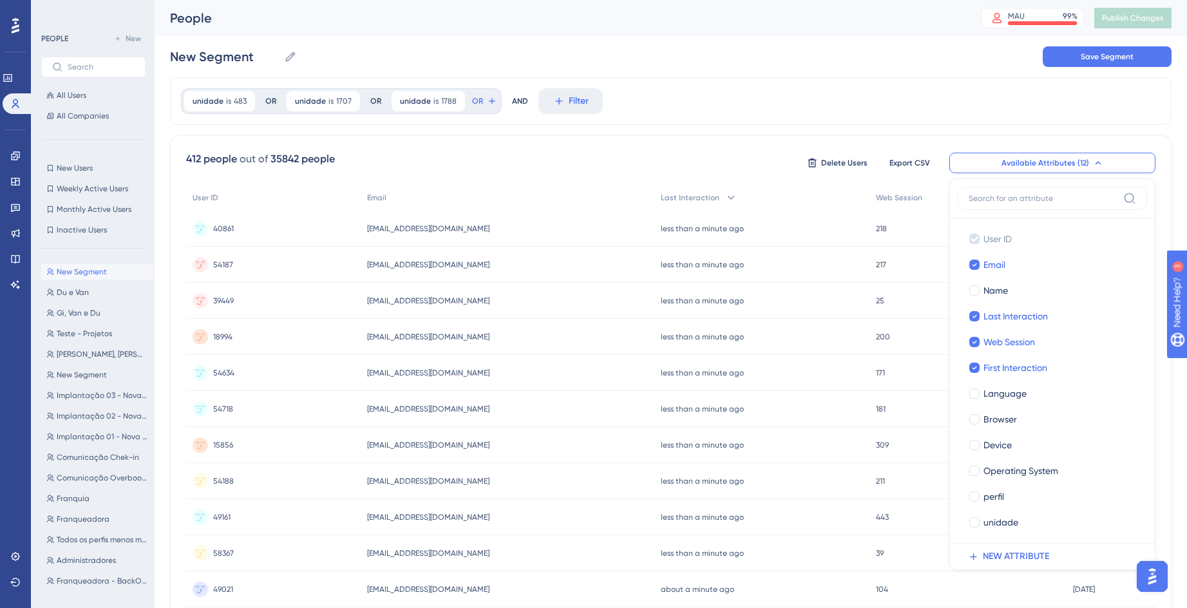
click at [753, 97] on div "unidade is 483 483 Remove OR unidade is 1707 1707 Remove OR unidade is 1788 178…" at bounding box center [671, 101] width 1002 height 48
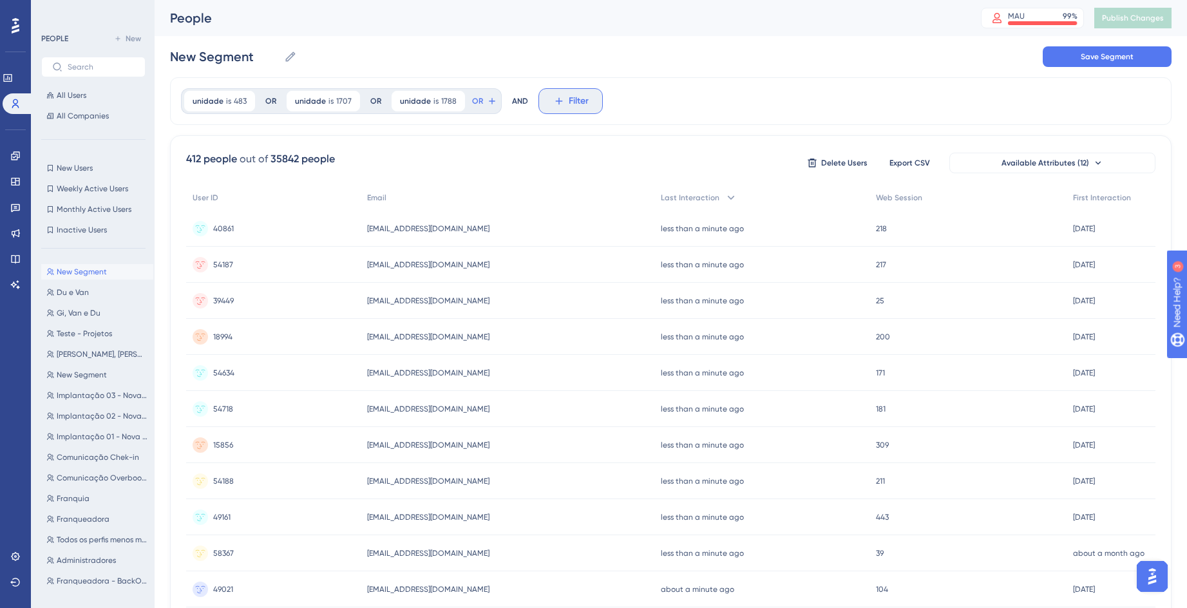
click at [569, 104] on span "Filter" at bounding box center [579, 100] width 20 height 15
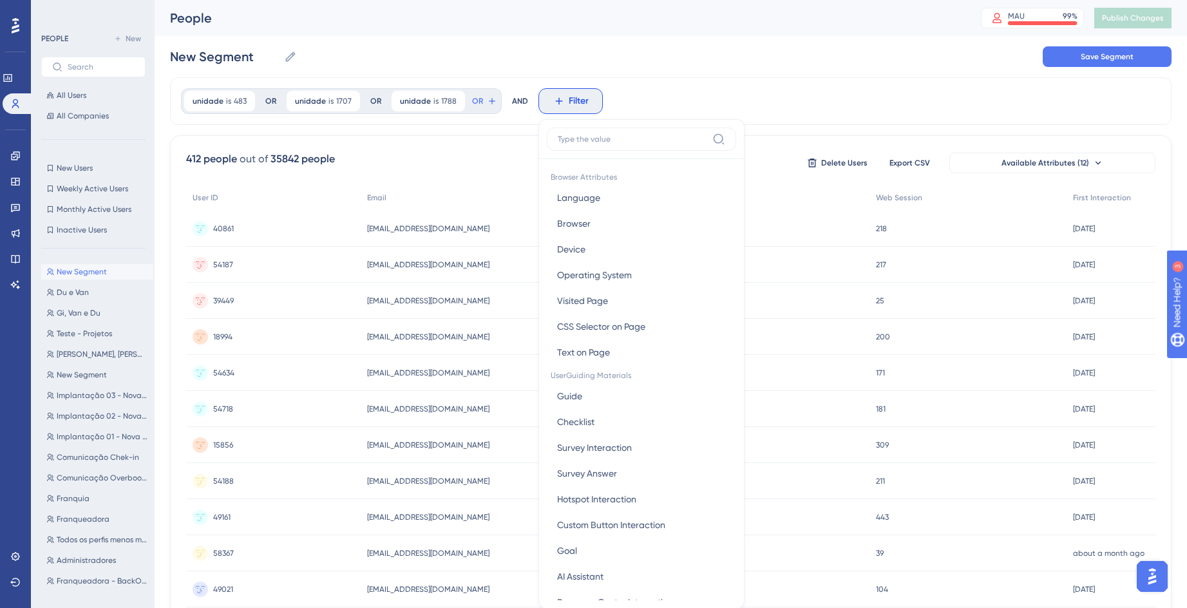
click at [695, 107] on div "unidade is 483 483 Remove OR unidade is 1707 1707 Remove OR unidade is 1788 178…" at bounding box center [671, 101] width 1002 height 48
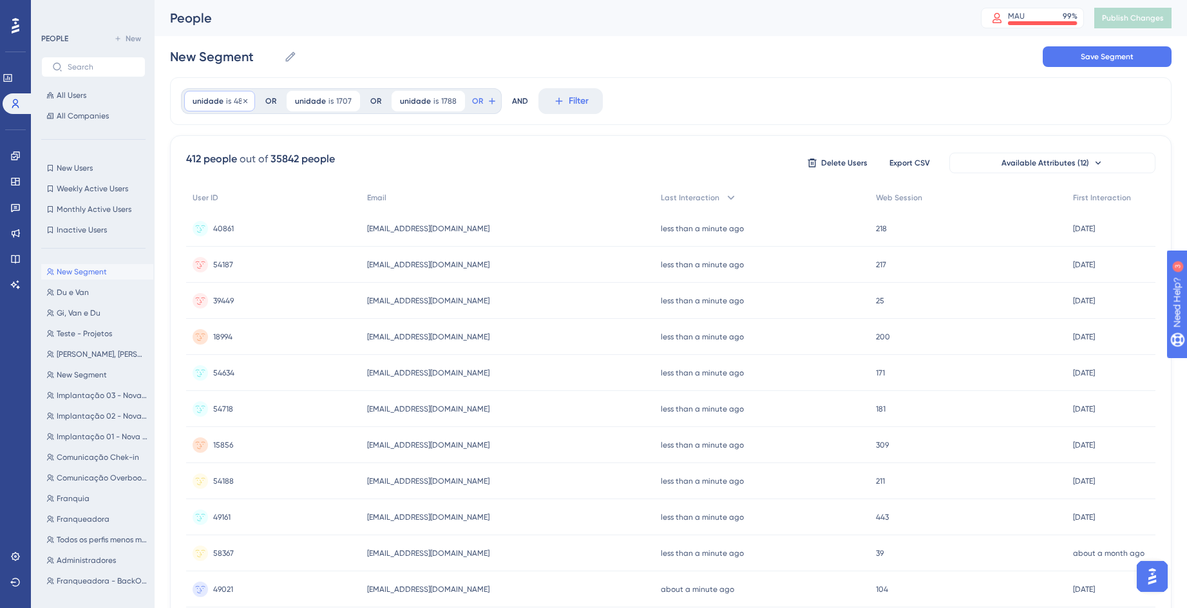
click at [208, 93] on div "unidade is 483 483 Remove" at bounding box center [219, 101] width 71 height 21
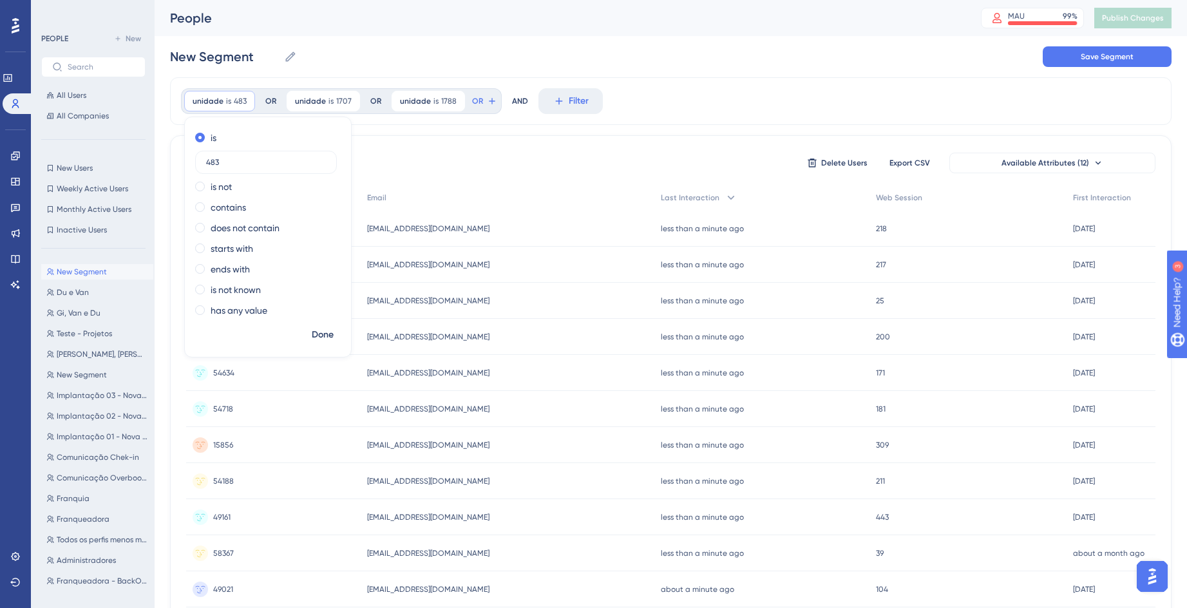
click at [731, 92] on div "unidade is 483 483 Remove is 483 is not contains does not contain starts with e…" at bounding box center [671, 101] width 1002 height 48
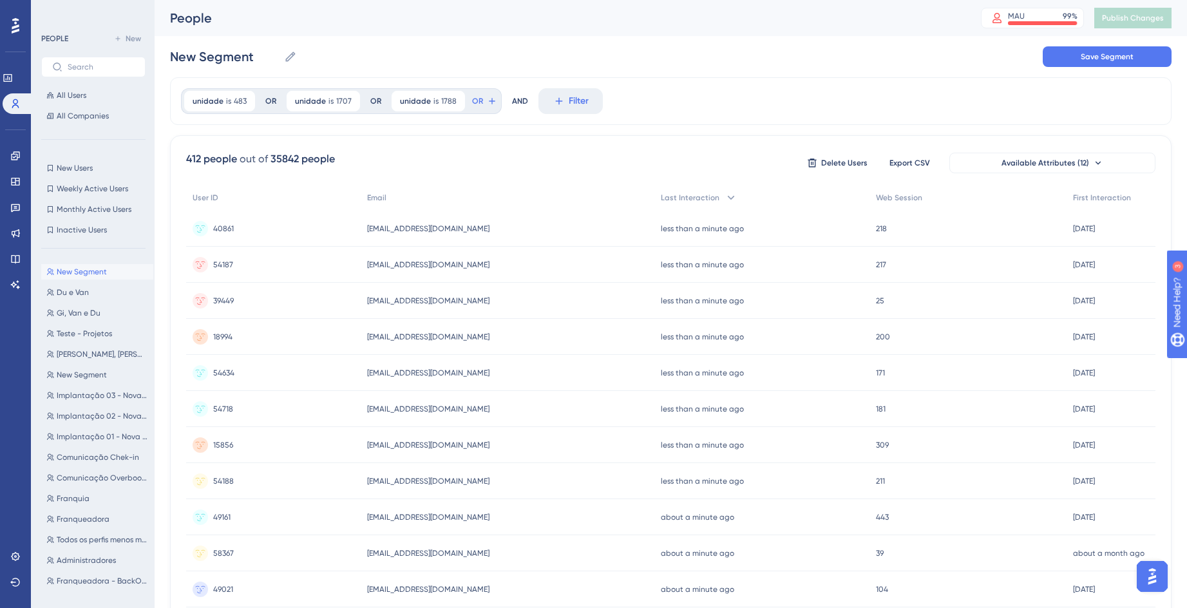
click at [961, 67] on div "New Segment New Segment Save Segment" at bounding box center [671, 56] width 1002 height 41
click at [684, 113] on div "unidade is 483 483 Remove OR unidade is 1707 1707 Remove OR unidade is 1788 178…" at bounding box center [671, 101] width 1002 height 48
click at [711, 88] on div "unidade is 483 483 Remove OR unidade is 1707 1707 Remove OR unidade is 1788 178…" at bounding box center [671, 101] width 1002 height 48
click at [762, 124] on div "unidade is 483 483 Remove OR unidade is 1707 1707 Remove OR unidade is 1788 178…" at bounding box center [671, 101] width 1002 height 48
click at [680, 68] on div "New Segment New Segment Save Segment" at bounding box center [671, 56] width 1002 height 41
